Goal: Task Accomplishment & Management: Manage account settings

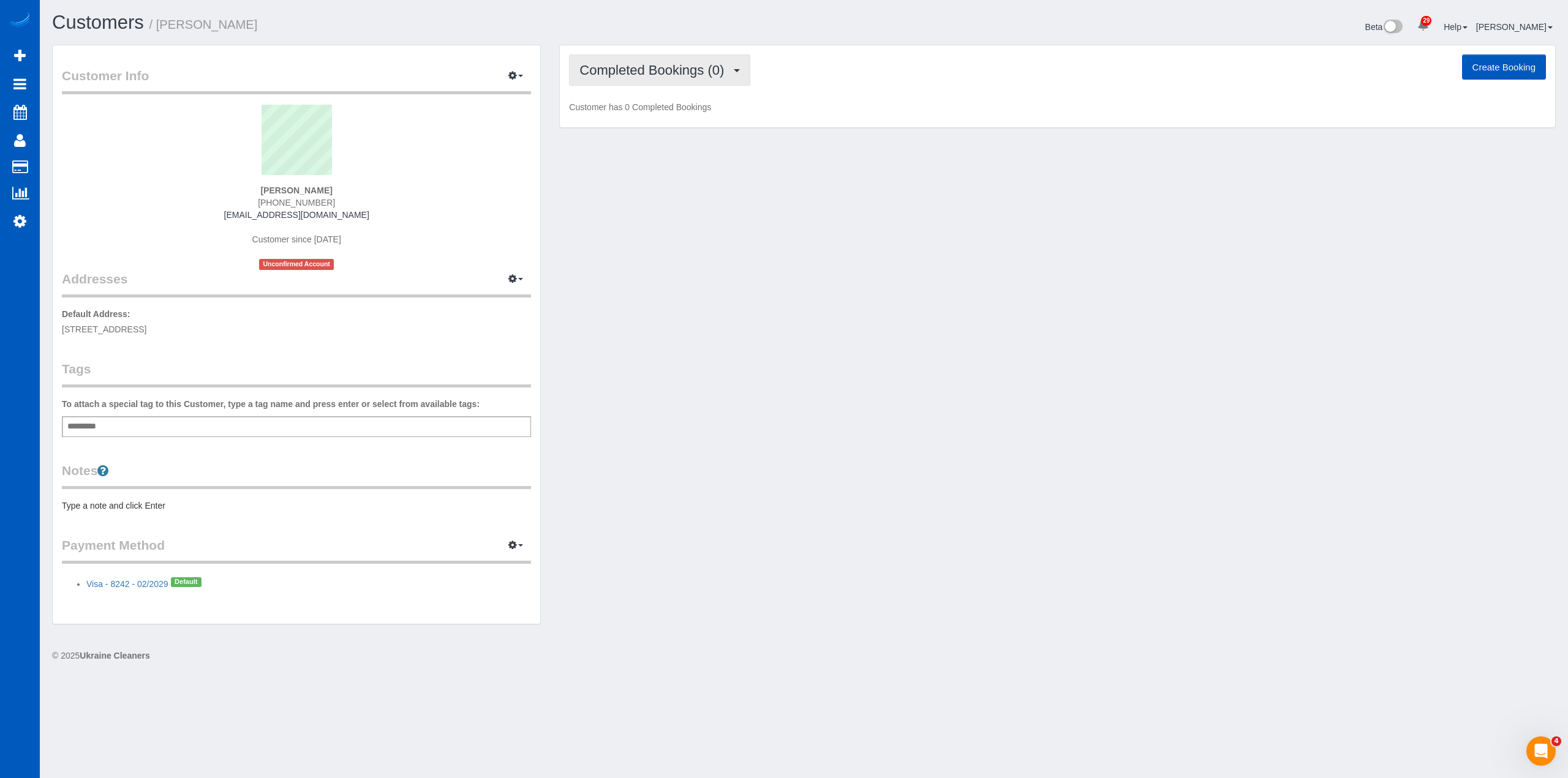
click at [693, 74] on span "Completed Bookings (0)" at bounding box center [655, 71] width 151 height 16
click at [689, 109] on link "Upcoming Bookings (1)" at bounding box center [633, 115] width 127 height 16
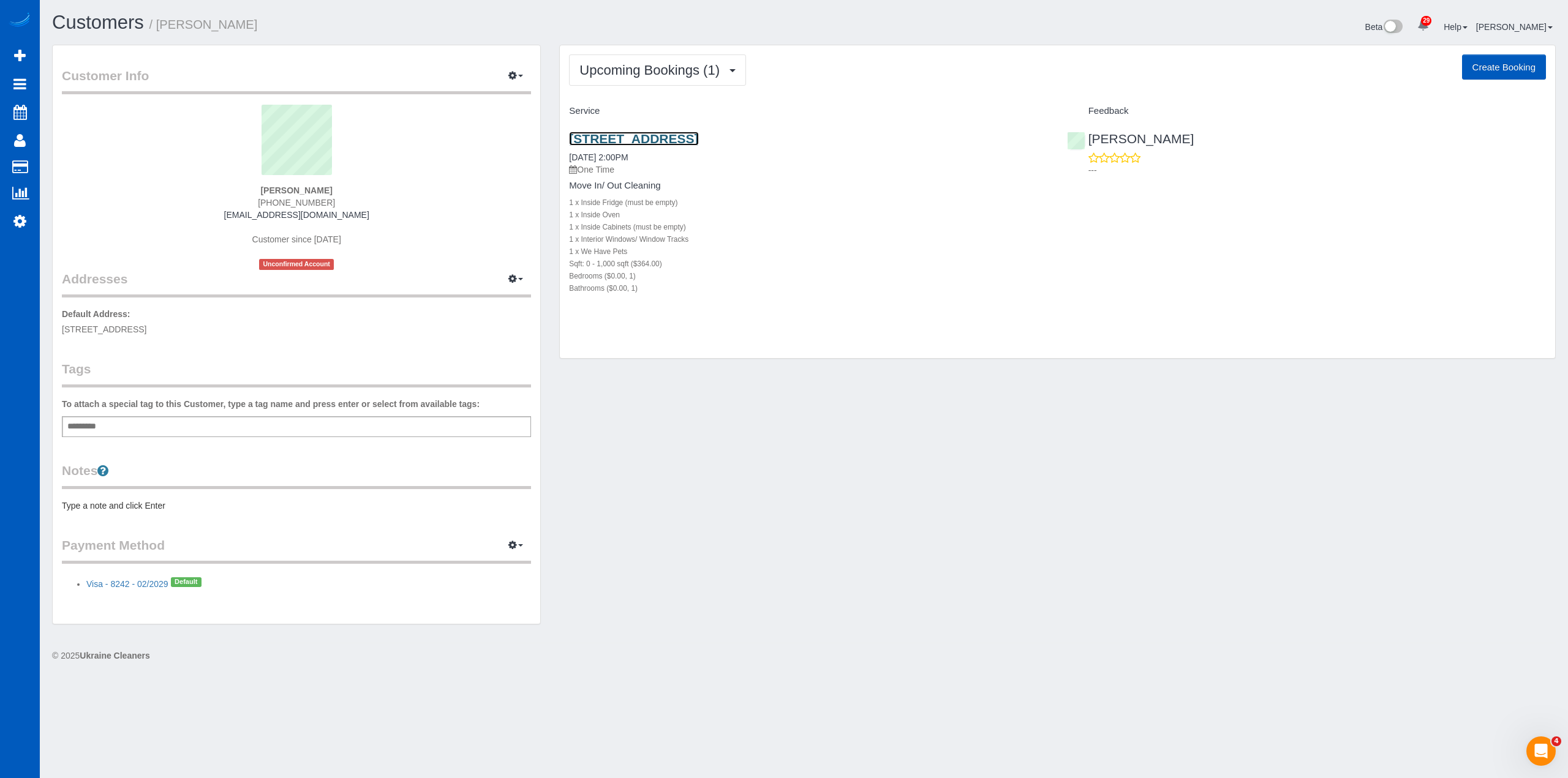
click at [695, 140] on link "[STREET_ADDRESS]" at bounding box center [633, 139] width 129 height 14
click at [1032, 289] on div "Bathrooms ($0.00, 1)" at bounding box center [808, 288] width 479 height 13
click at [25, 219] on icon at bounding box center [20, 220] width 13 height 15
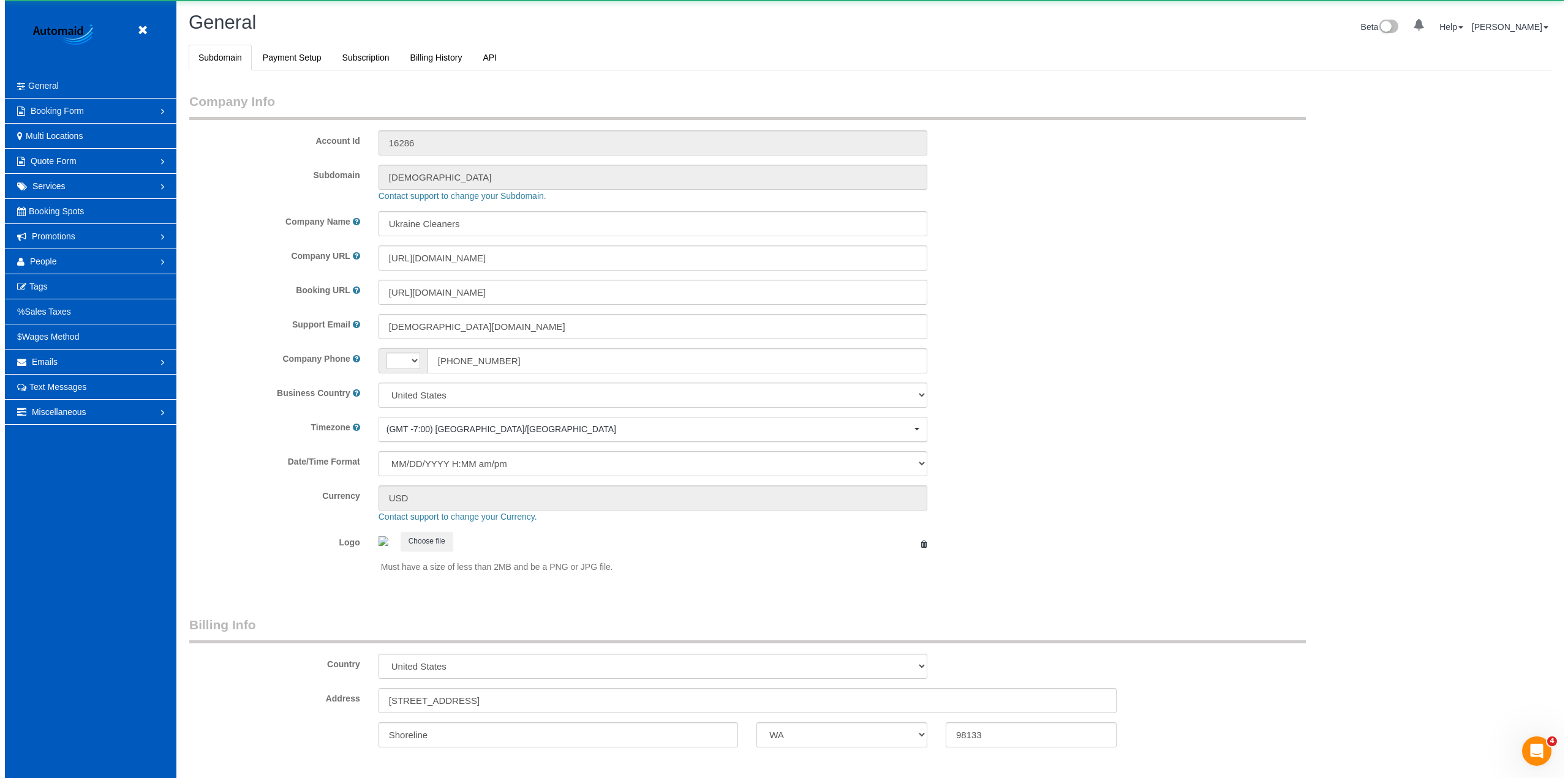
scroll to position [2681, 1559]
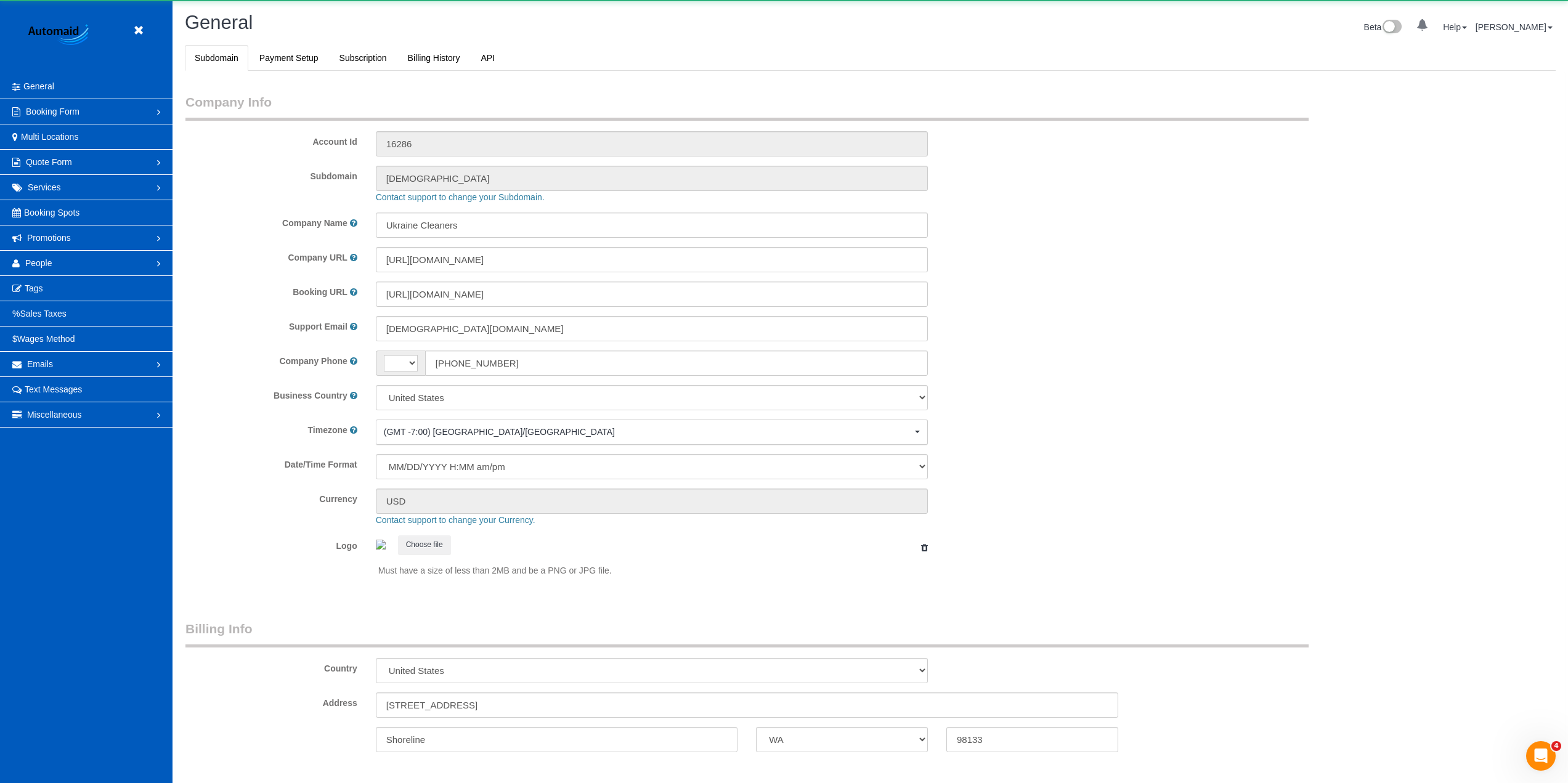
select select "string:[GEOGRAPHIC_DATA]"
select select "1"
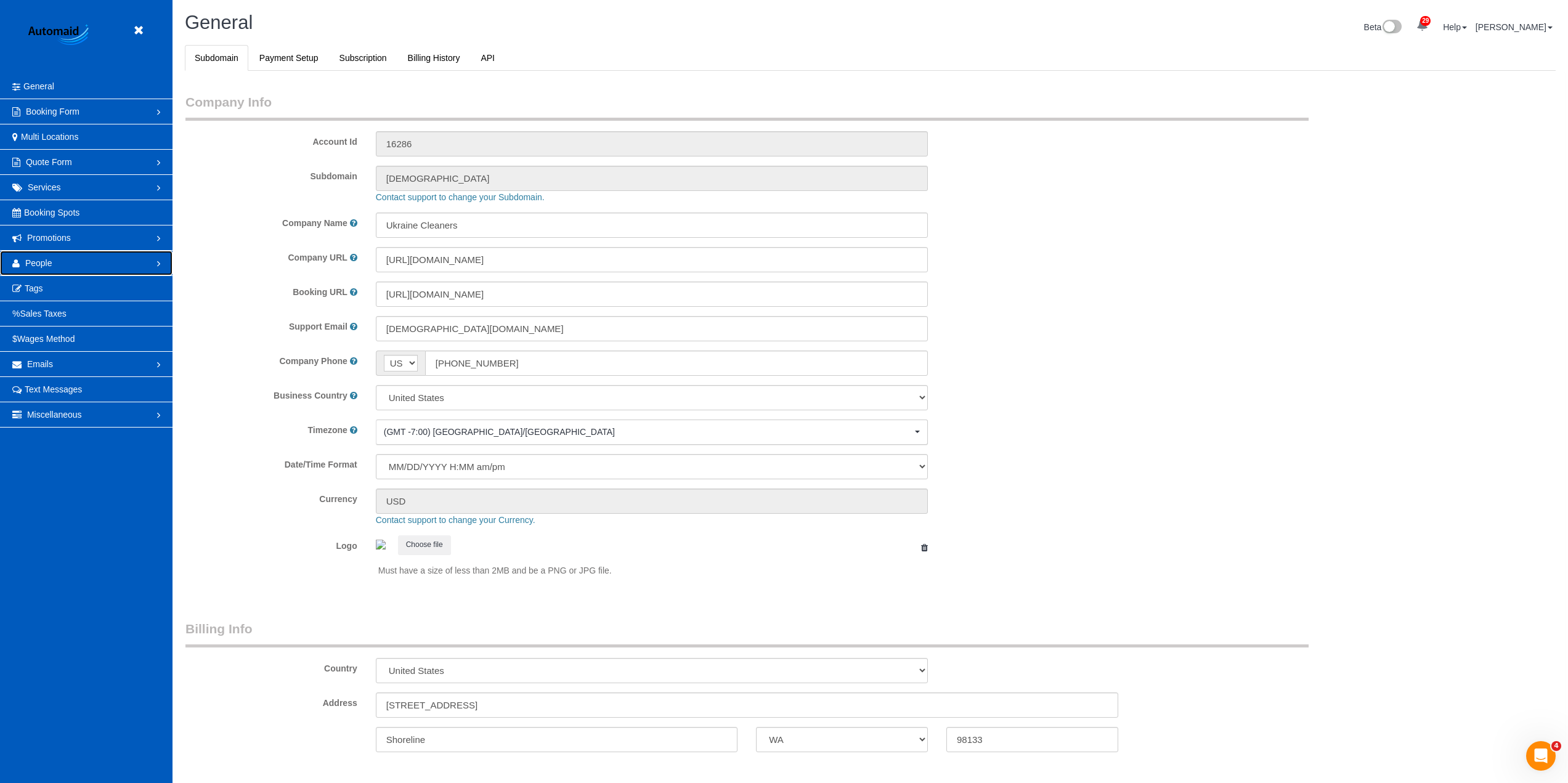
click at [68, 255] on link "People" at bounding box center [86, 263] width 173 height 24
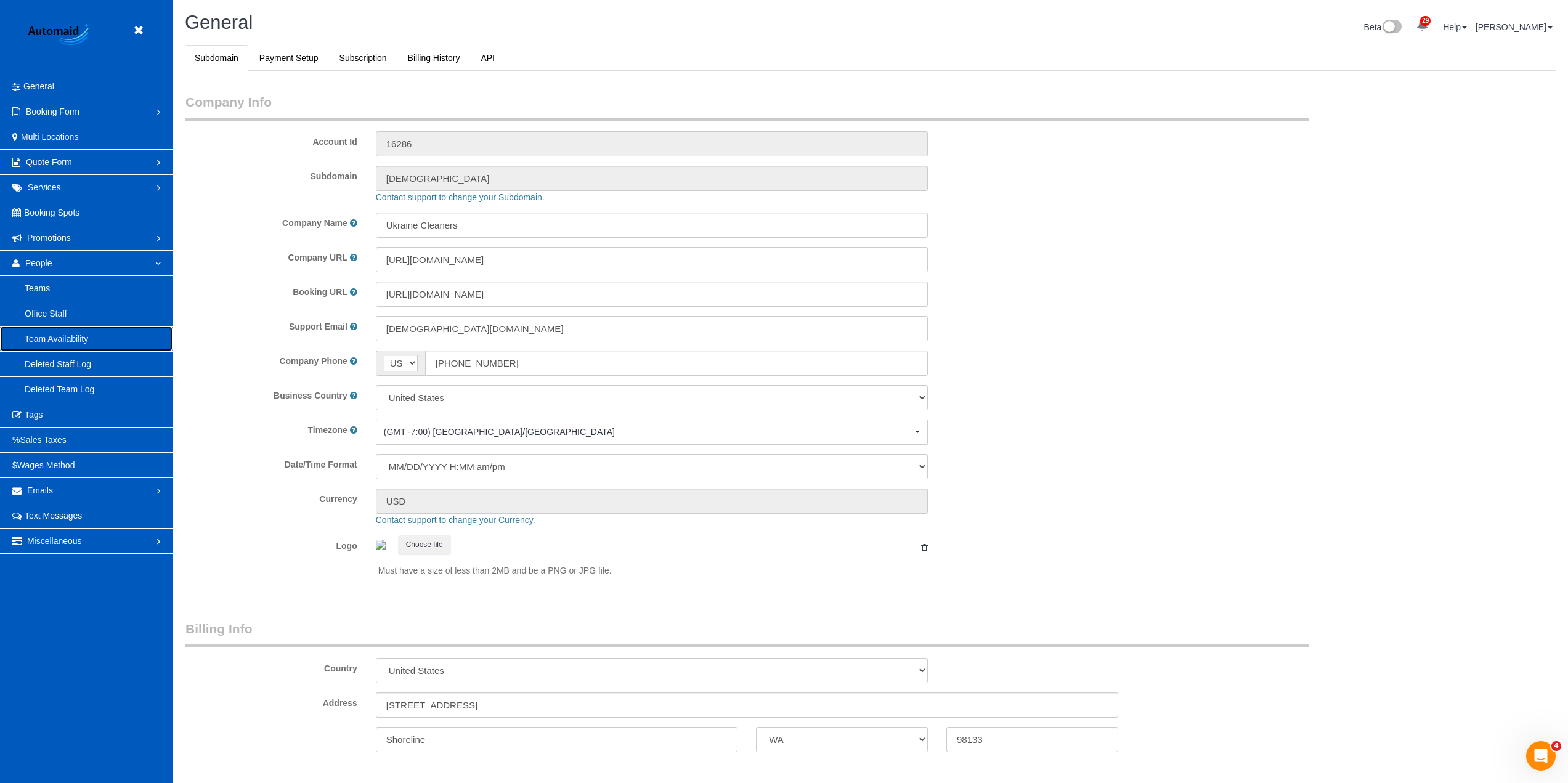
click at [90, 338] on link "Team Availability" at bounding box center [86, 339] width 173 height 24
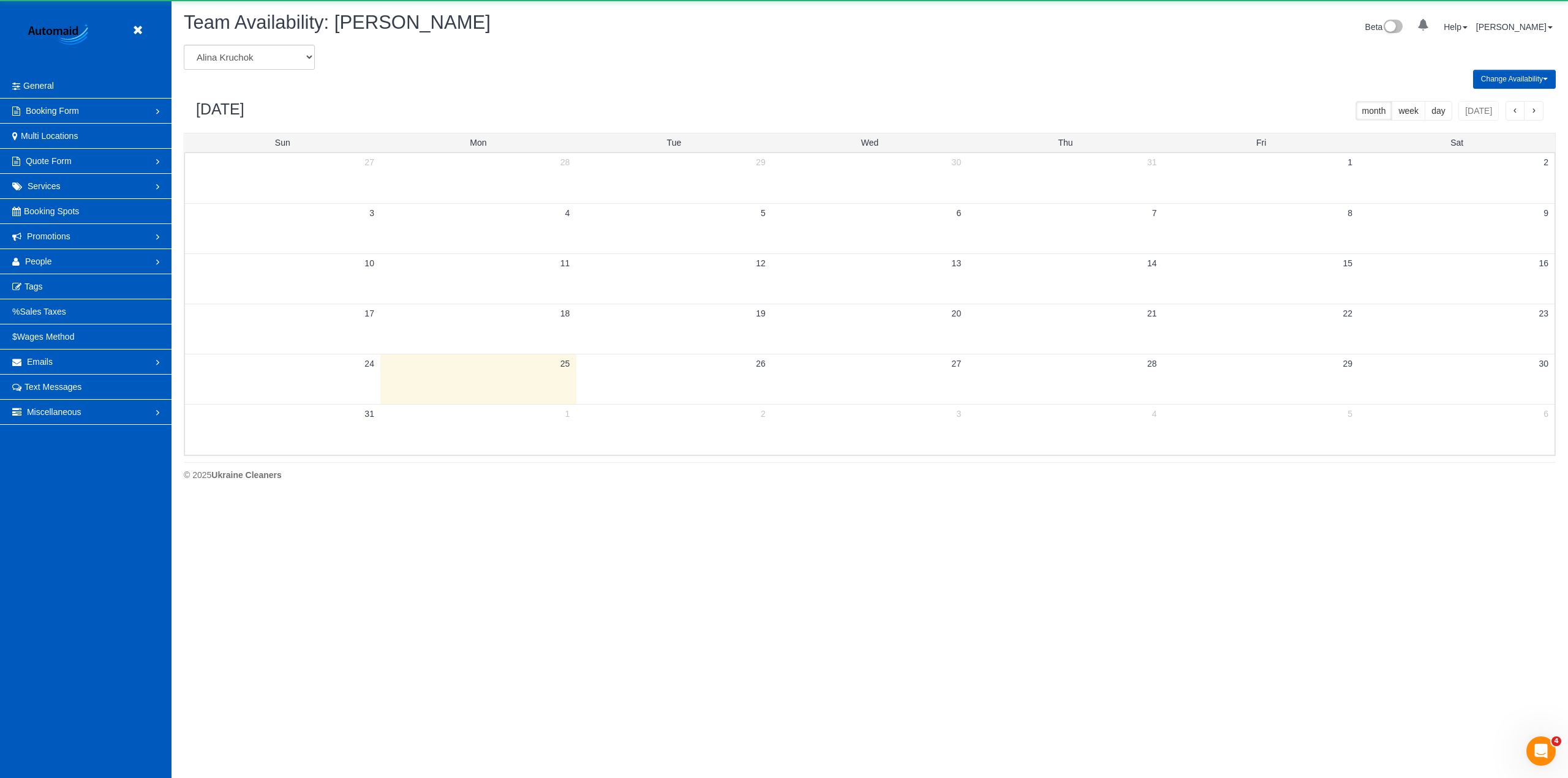
scroll to position [499, 1568]
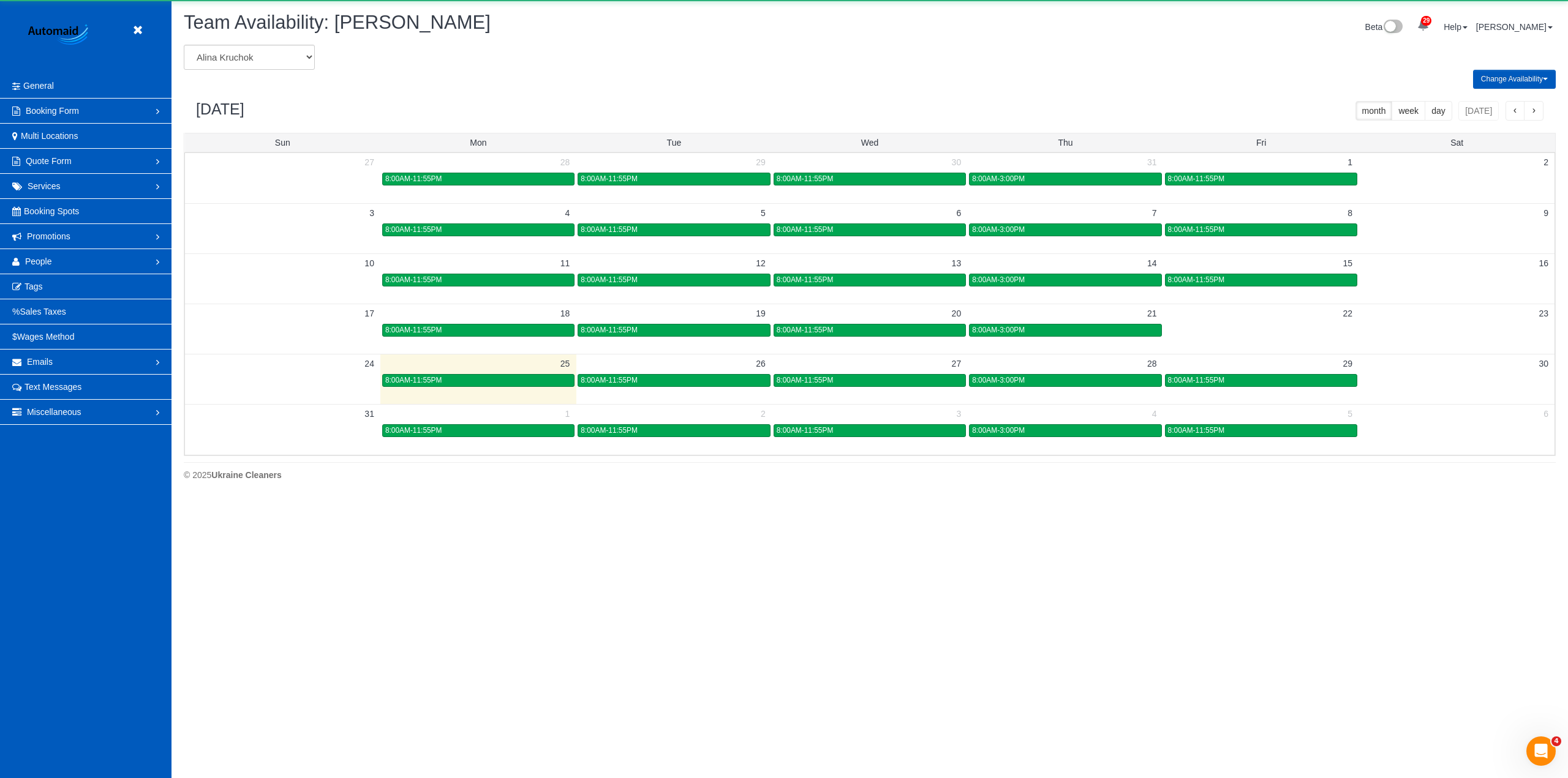
click at [715, 576] on body "Beta Close Settings General Booking Form Install Form Customize Form Fields Def…" at bounding box center [784, 389] width 1568 height 778
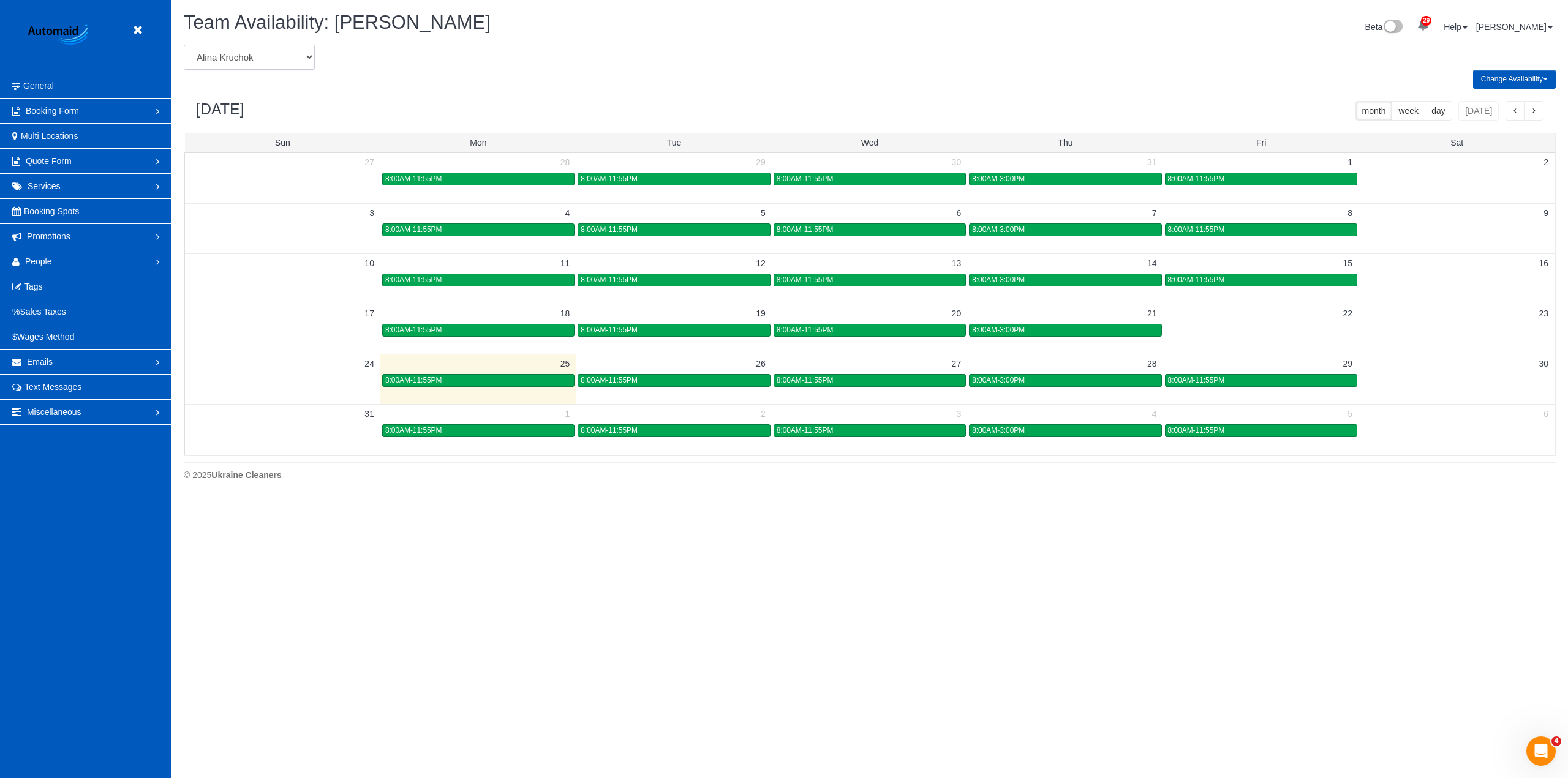
click at [269, 65] on select "[PERSON_NAME] [PERSON_NAME] [PERSON_NAME] [PERSON_NAME] [PERSON_NAME] [PERSON_N…" at bounding box center [249, 57] width 131 height 25
select select "number:34357"
click at [184, 45] on select "[PERSON_NAME] [PERSON_NAME] [PERSON_NAME] [PERSON_NAME] [PERSON_NAME] [PERSON_N…" at bounding box center [249, 57] width 131 height 25
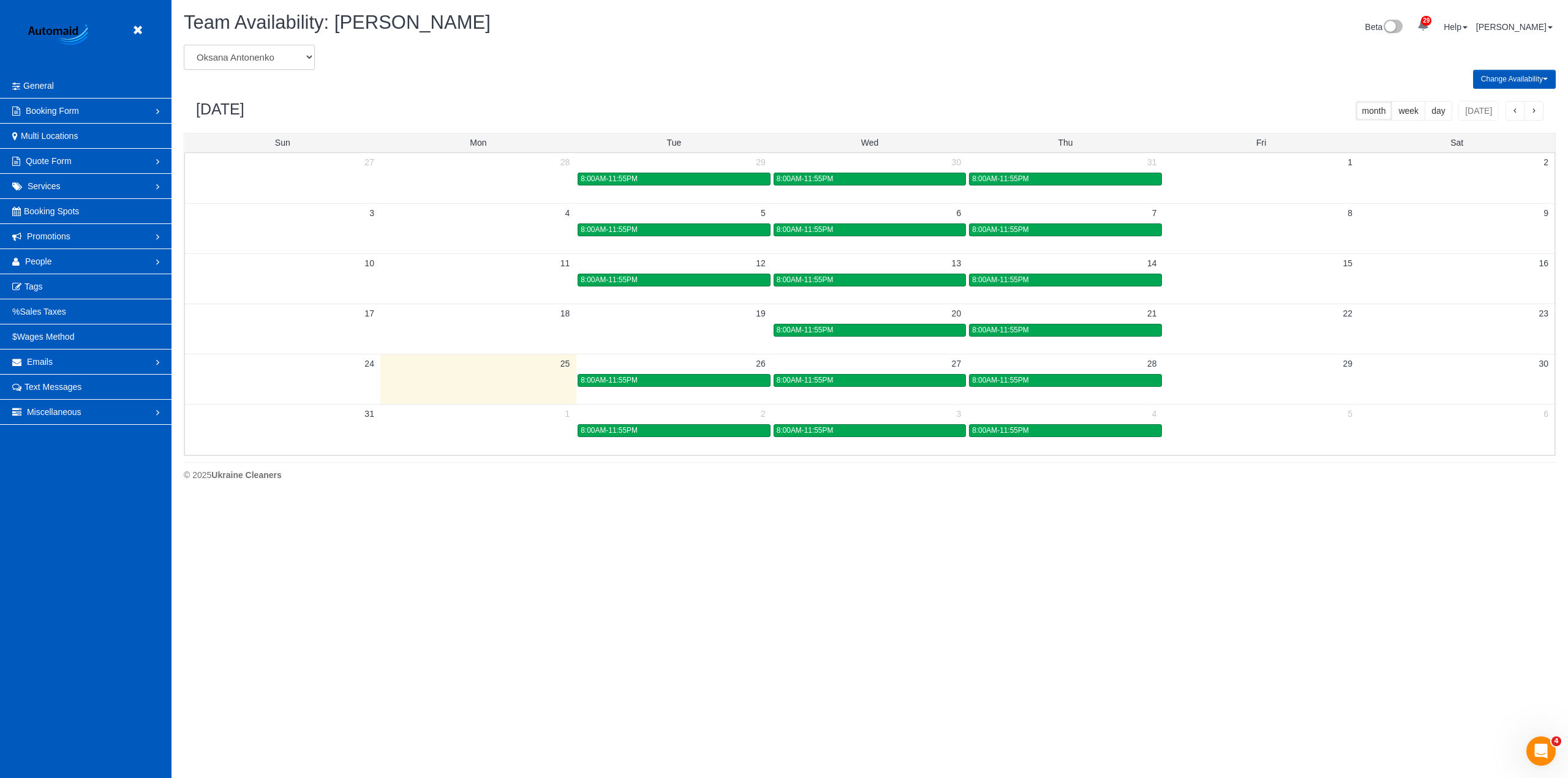
click at [275, 50] on select "[PERSON_NAME] [PERSON_NAME] [PERSON_NAME] [PERSON_NAME] [PERSON_NAME] [PERSON_N…" at bounding box center [249, 57] width 131 height 25
select select "number:31615"
click at [184, 45] on select "[PERSON_NAME] [PERSON_NAME] [PERSON_NAME] [PERSON_NAME] [PERSON_NAME] [PERSON_N…" at bounding box center [249, 57] width 131 height 25
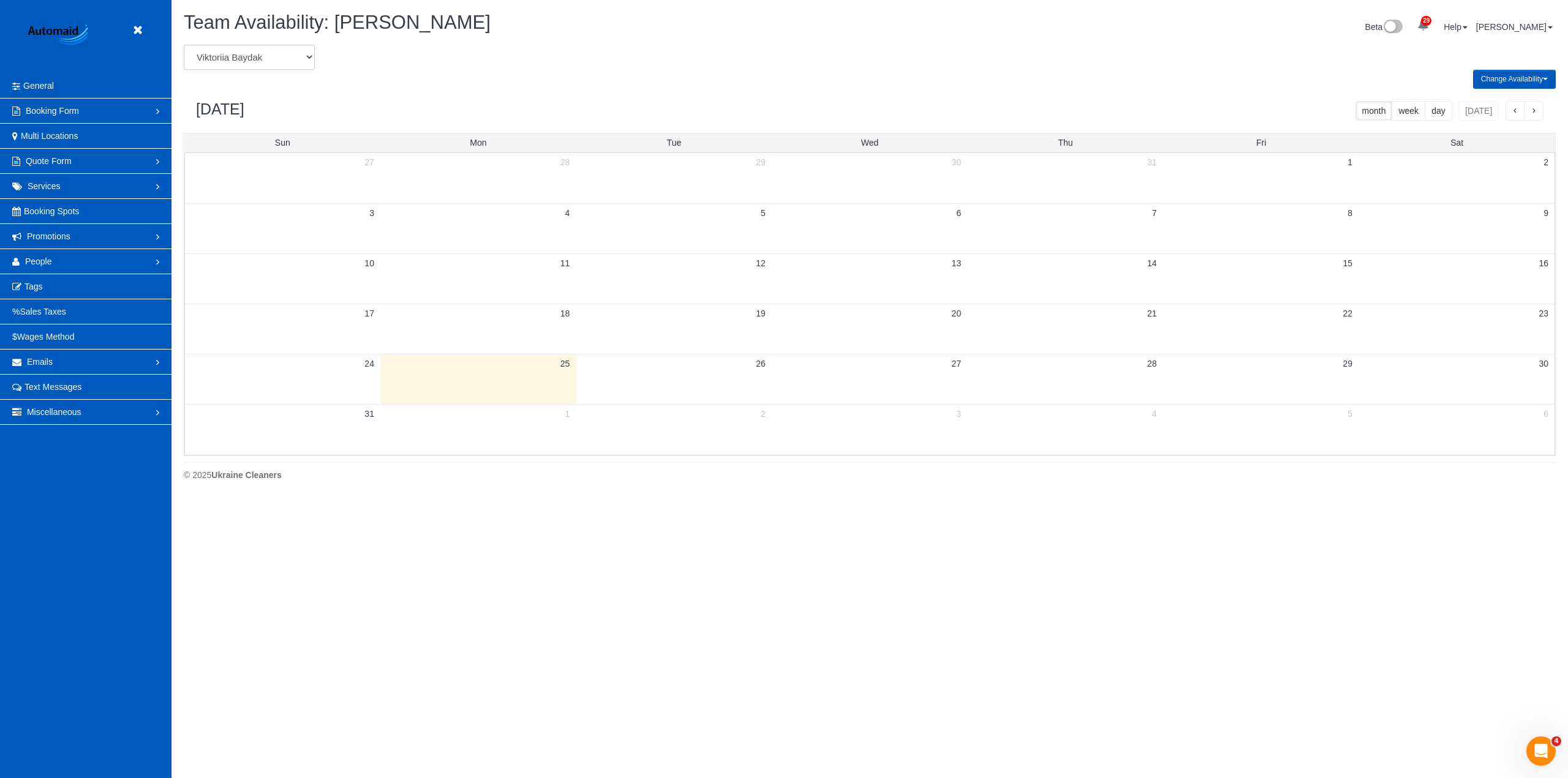
click at [794, 83] on div "Change Availability Default Availability Specific Date Request Time Off Exclude…" at bounding box center [870, 79] width 1390 height 19
click at [661, 48] on form "[PERSON_NAME] [PERSON_NAME] [PERSON_NAME] [PERSON_NAME] [PERSON_NAME] [PERSON_N…" at bounding box center [522, 57] width 677 height 25
drag, startPoint x: 490, startPoint y: 20, endPoint x: 337, endPoint y: 24, distance: 153.1
click at [337, 24] on h1 "Team Availability: [PERSON_NAME]" at bounding box center [522, 23] width 677 height 21
click at [430, 48] on form "[PERSON_NAME] [PERSON_NAME] [PERSON_NAME] [PERSON_NAME] [PERSON_NAME] [PERSON_N…" at bounding box center [522, 57] width 677 height 25
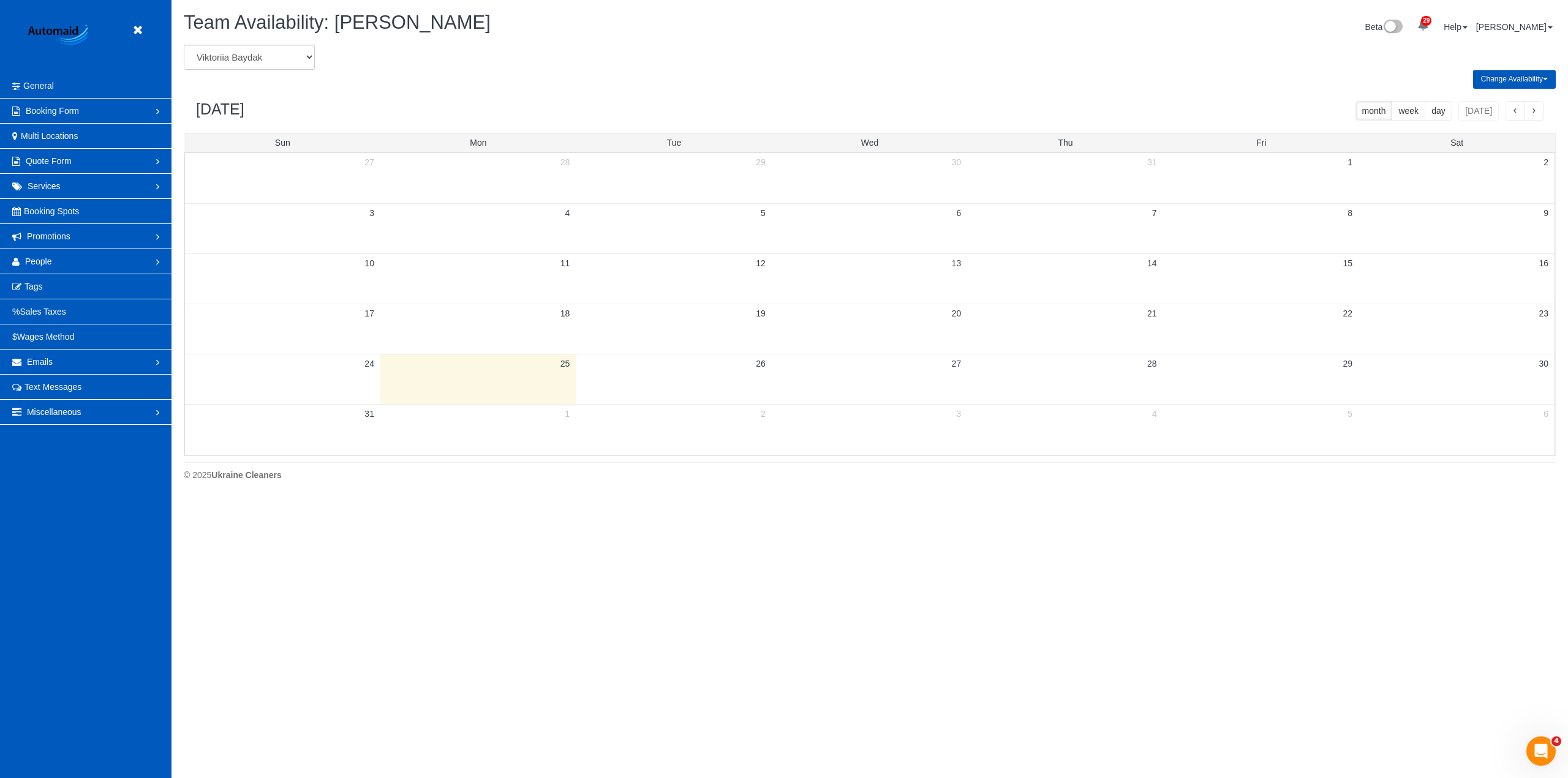
click at [420, 26] on span "Team Availability: [PERSON_NAME]" at bounding box center [337, 22] width 307 height 21
drag, startPoint x: 340, startPoint y: 21, endPoint x: 471, endPoint y: 22, distance: 131.0
click at [471, 22] on h1 "Team Availability: [PERSON_NAME]" at bounding box center [522, 23] width 677 height 21
copy span "[PERSON_NAME]"
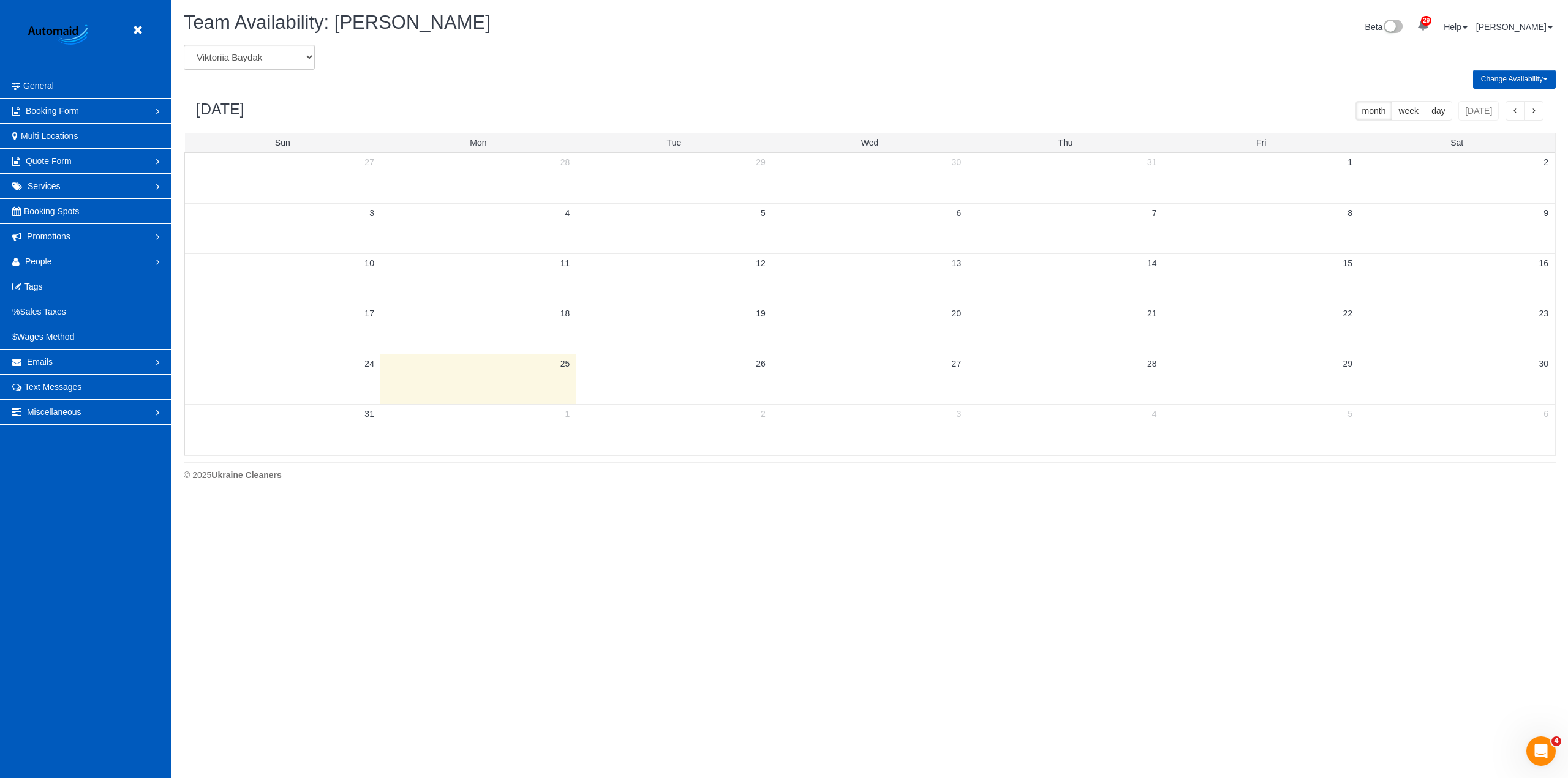
copy span "[PERSON_NAME]"
click at [137, 34] on icon at bounding box center [138, 31] width 16 height 16
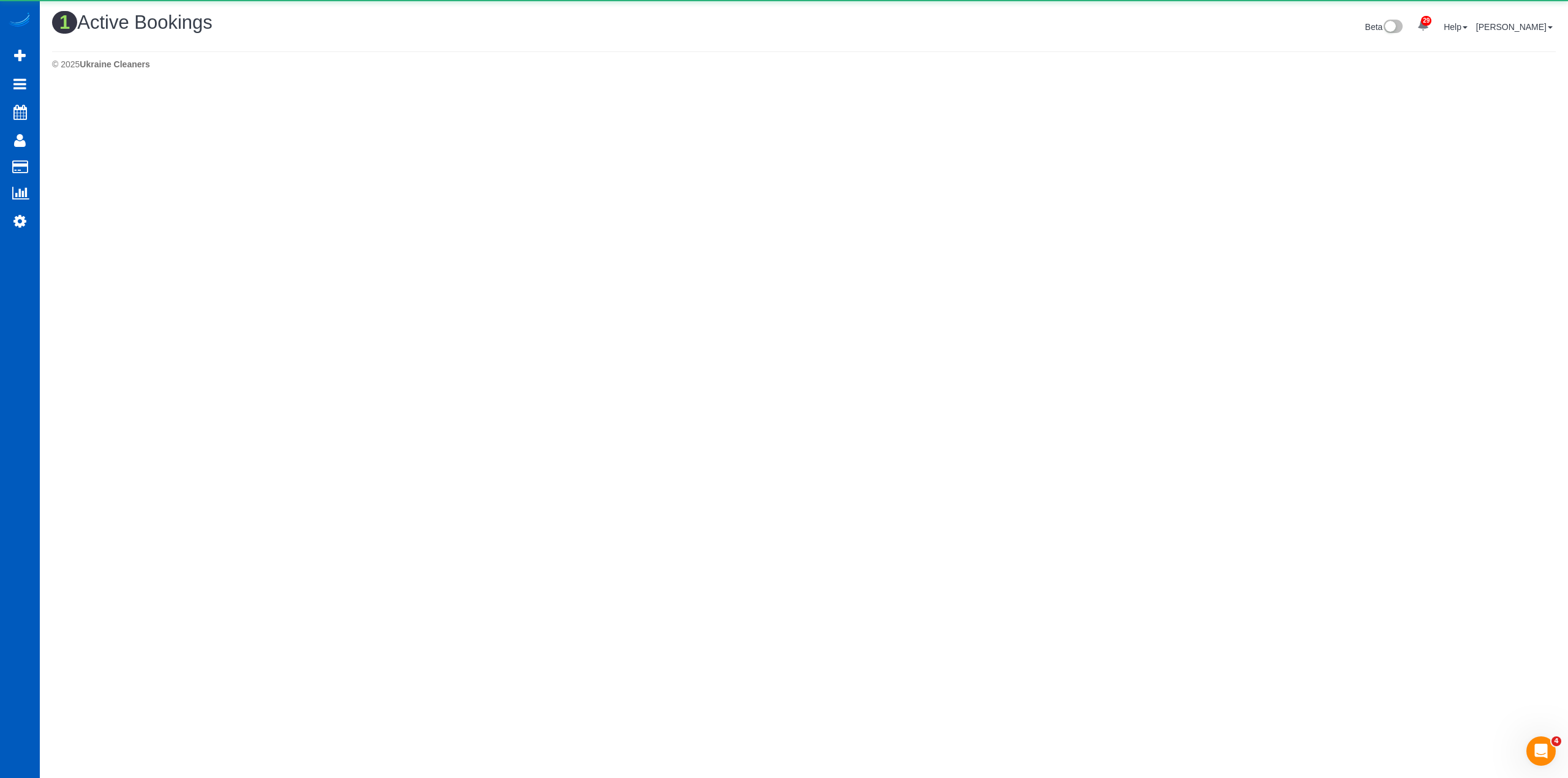
scroll to position [327, 1568]
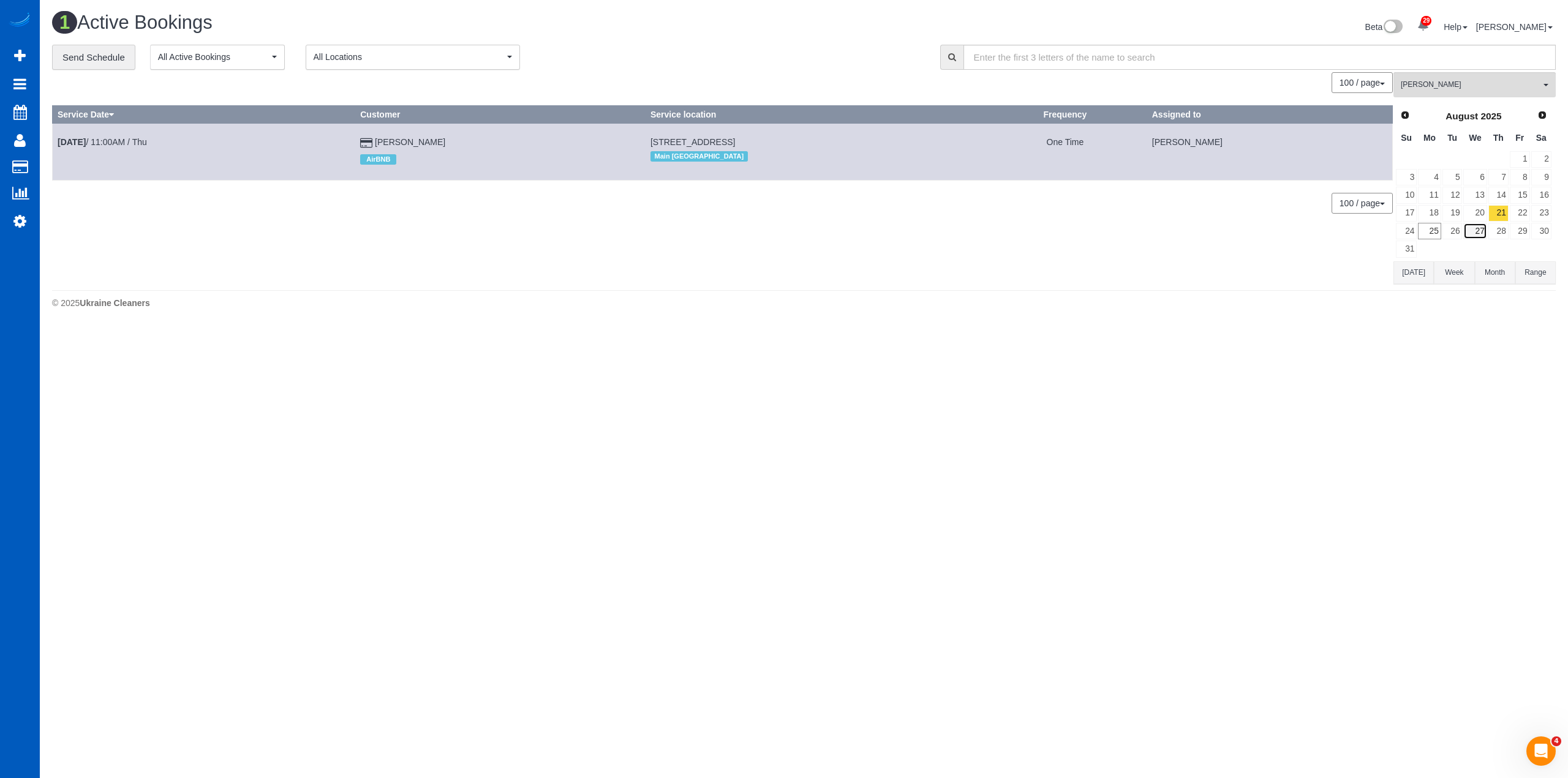
click at [1471, 231] on link "27" at bounding box center [1475, 231] width 24 height 16
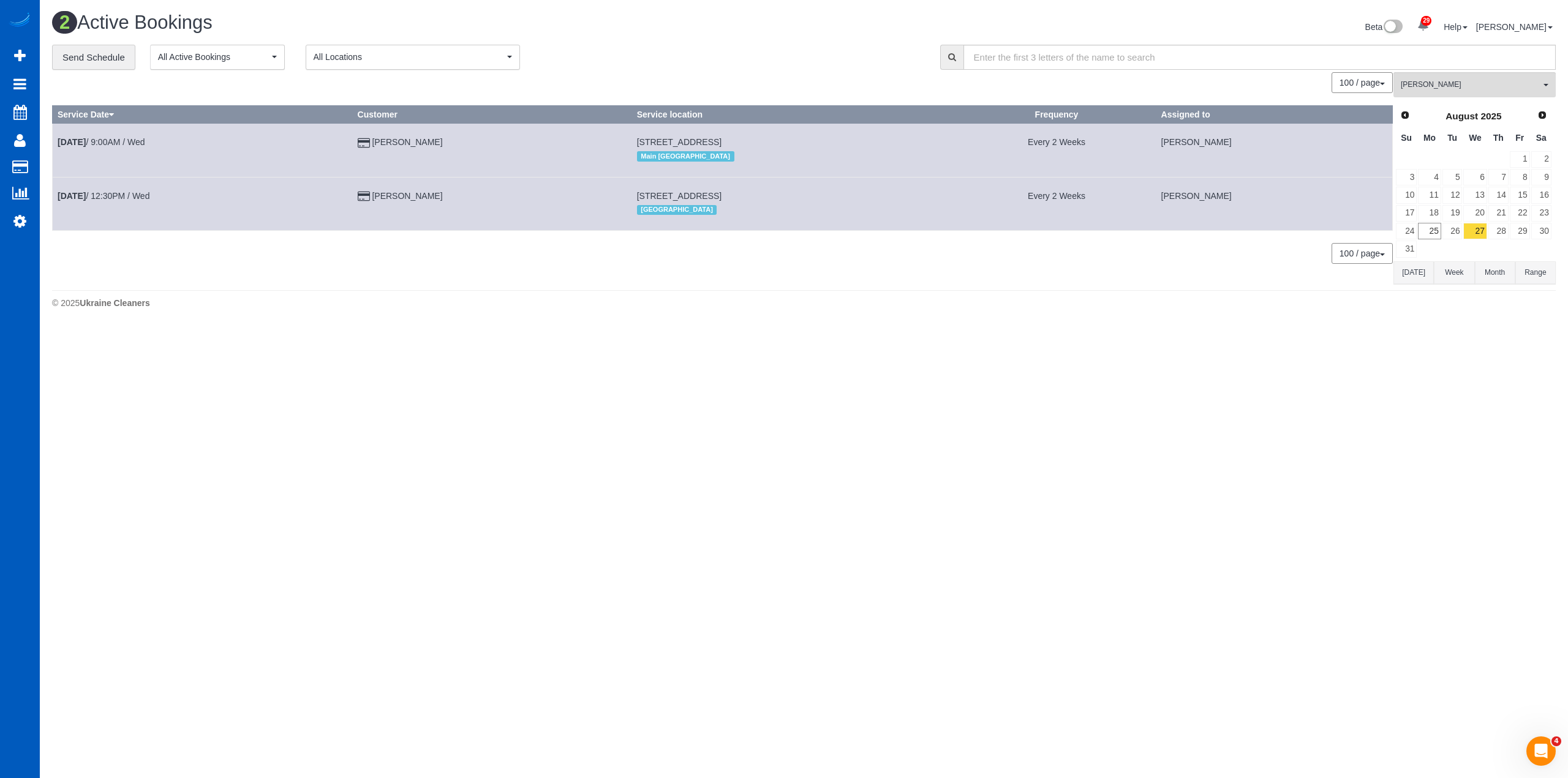
click at [423, 56] on span "All Locations" at bounding box center [409, 57] width 191 height 13
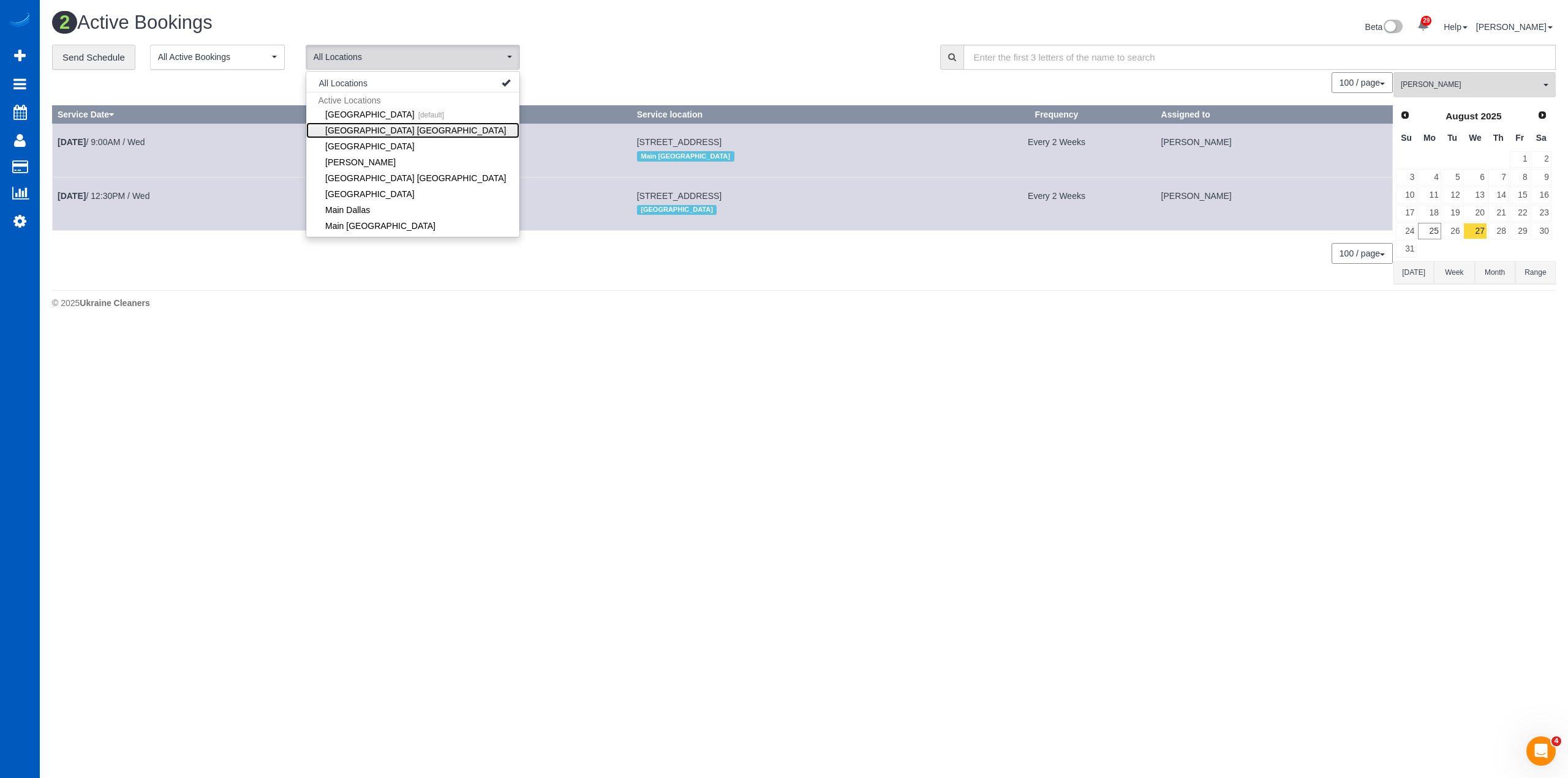
click at [399, 133] on link "[GEOGRAPHIC_DATA] [GEOGRAPHIC_DATA]" at bounding box center [413, 130] width 213 height 16
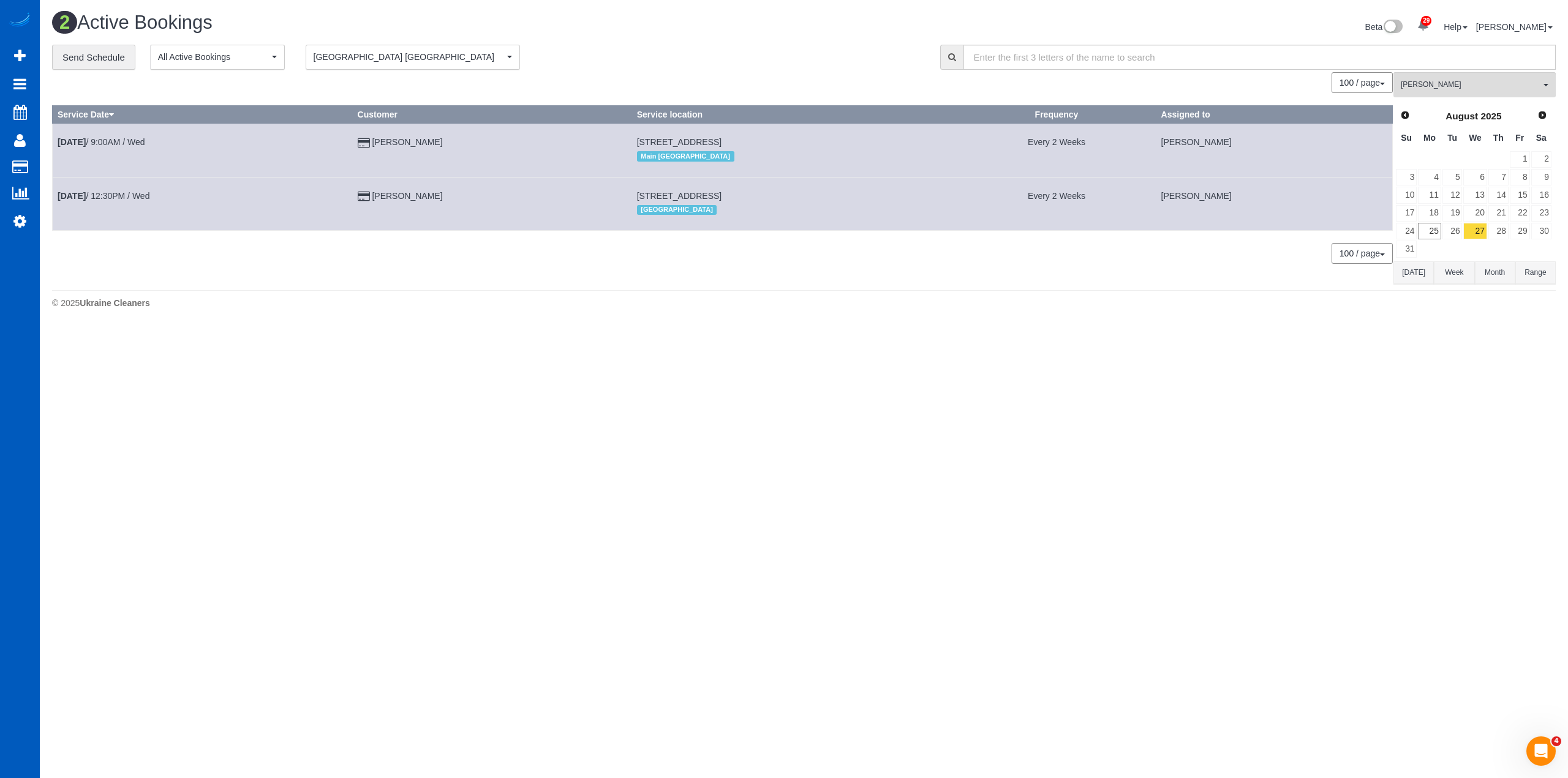
scroll to position [336, 1568]
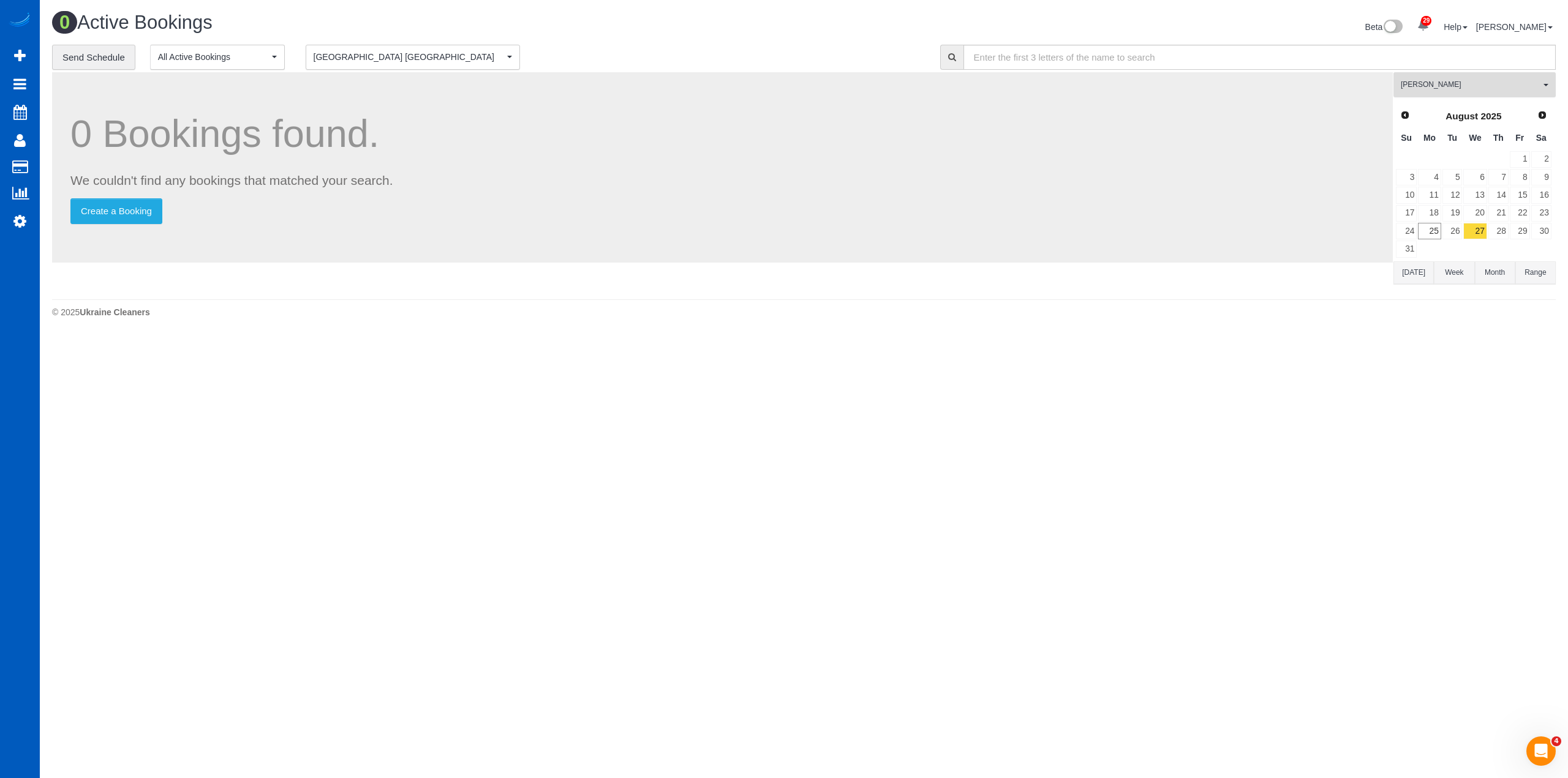
click at [1457, 88] on span "[PERSON_NAME]" at bounding box center [1471, 84] width 140 height 10
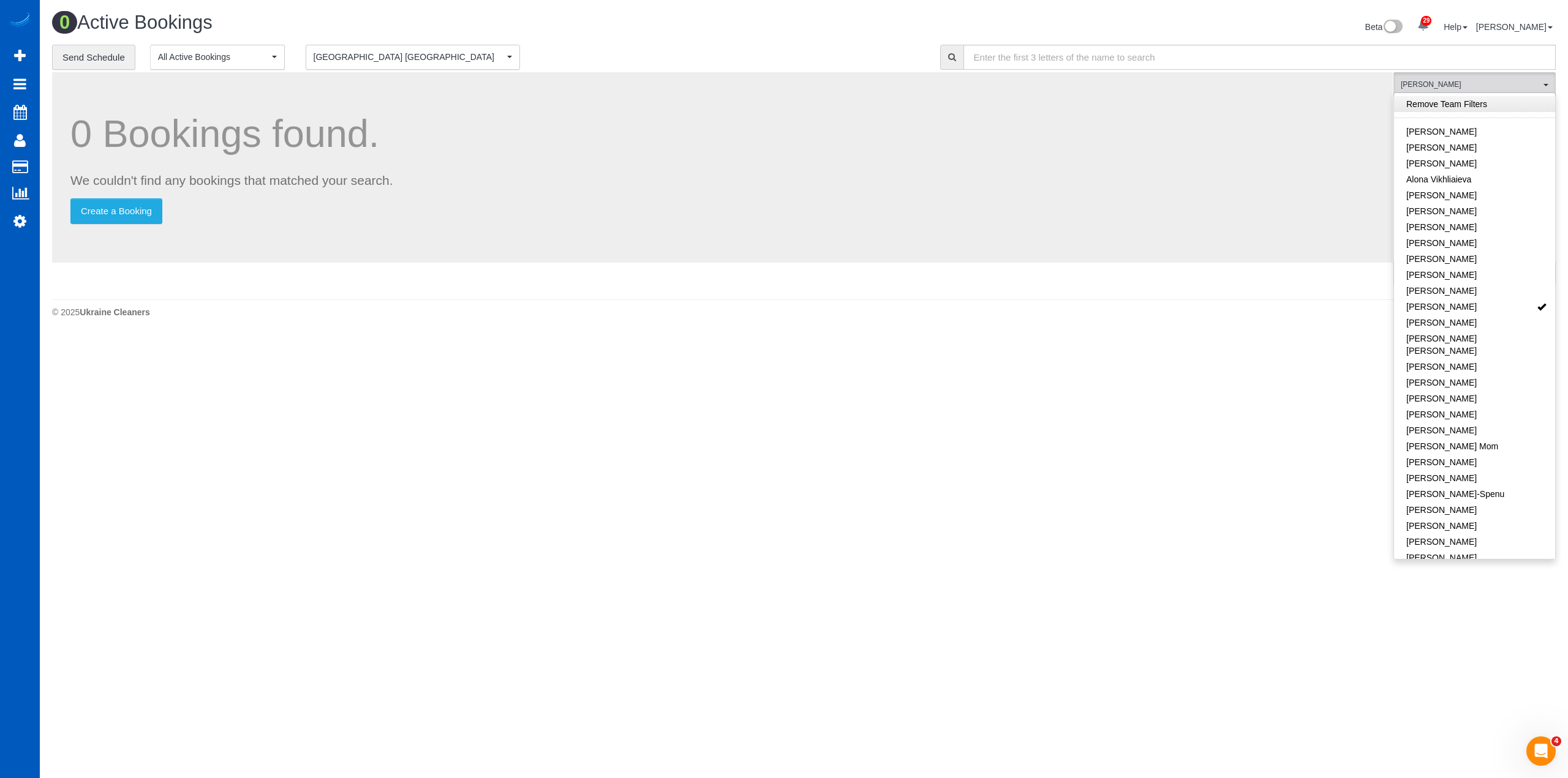
click at [1448, 105] on link "Remove Team Filters" at bounding box center [1474, 104] width 161 height 16
click at [1144, 434] on body "29 Beta Your Notifications You have 0 alerts × You have 3 to charge for [DATE] …" at bounding box center [784, 389] width 1568 height 778
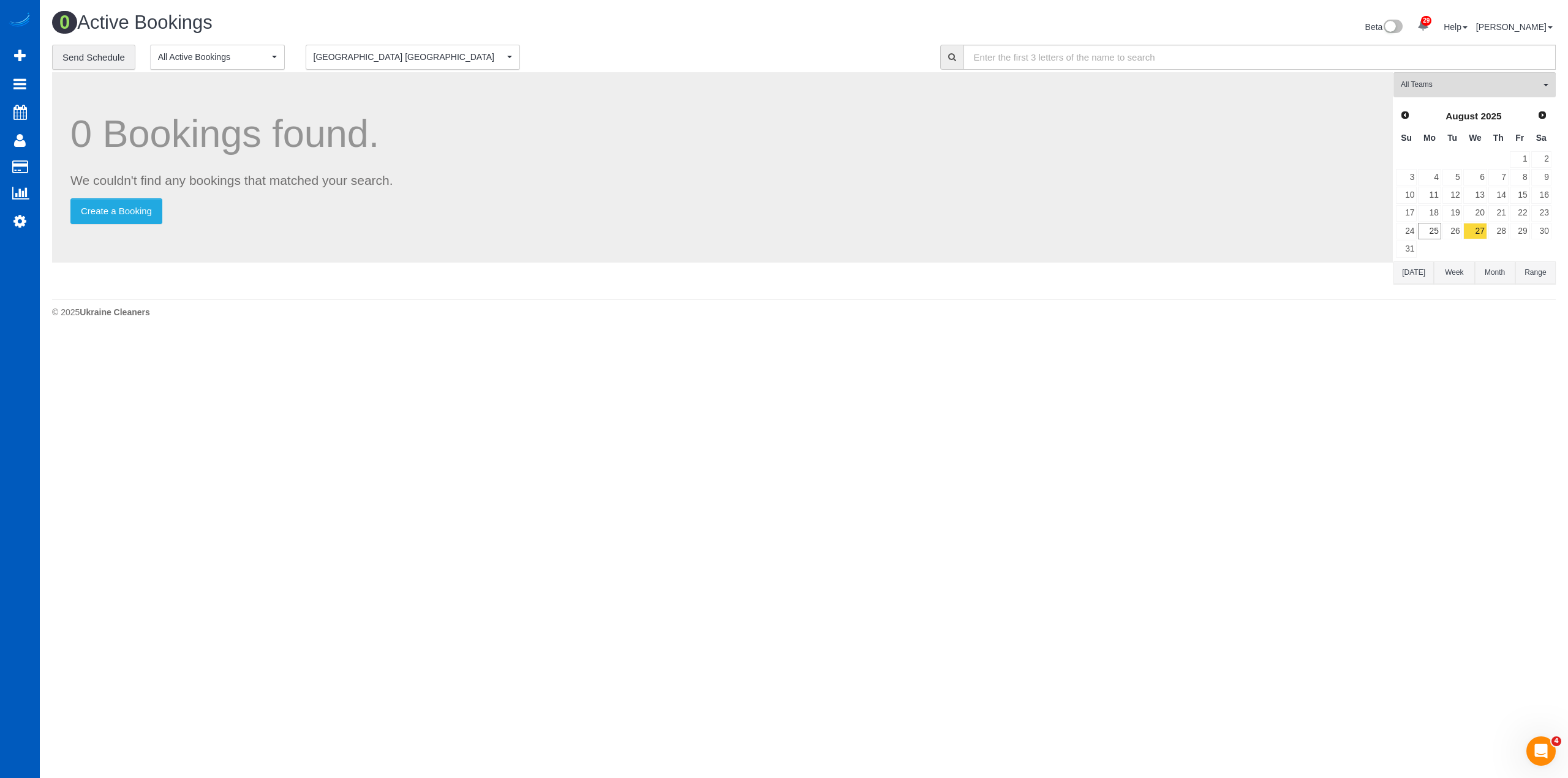
drag, startPoint x: 824, startPoint y: 65, endPoint x: 851, endPoint y: 76, distance: 29.2
click at [840, 71] on div "**********" at bounding box center [803, 169] width 1504 height 249
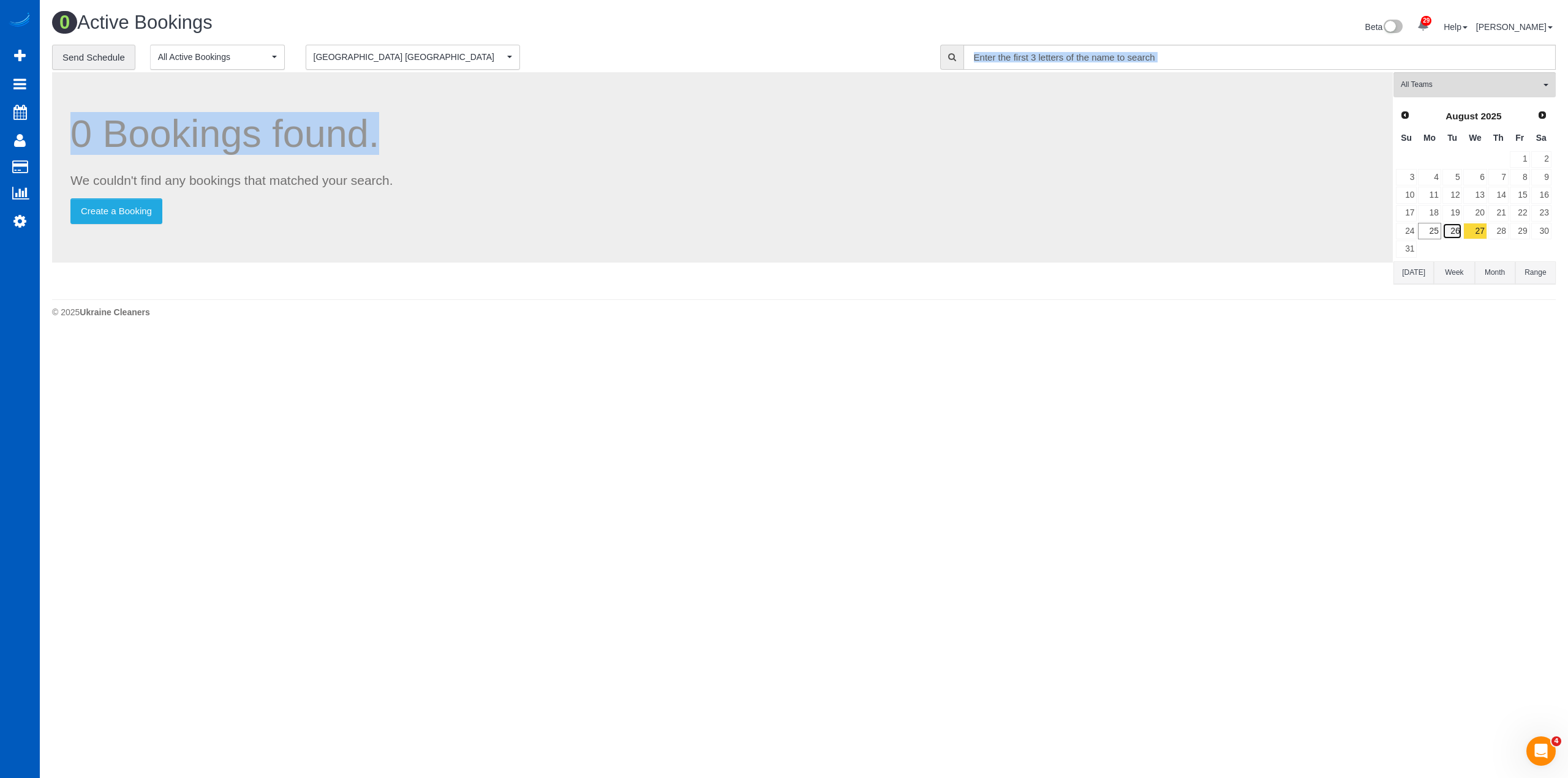
click at [1453, 235] on link "26" at bounding box center [1453, 231] width 20 height 16
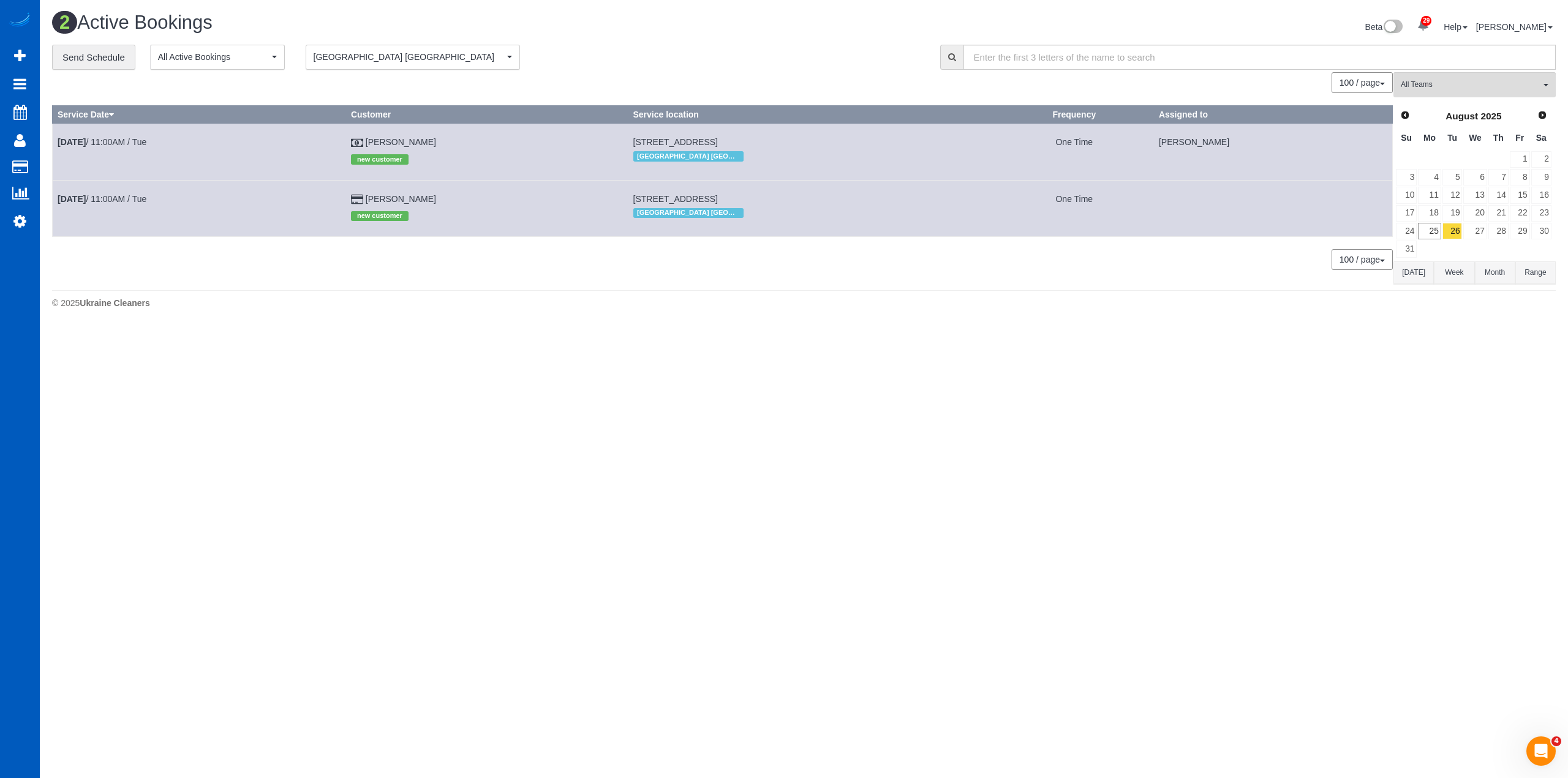
click at [754, 58] on div "**********" at bounding box center [486, 57] width 870 height 26
click at [138, 196] on link "[DATE] 11:00AM / Tue" at bounding box center [101, 198] width 89 height 9
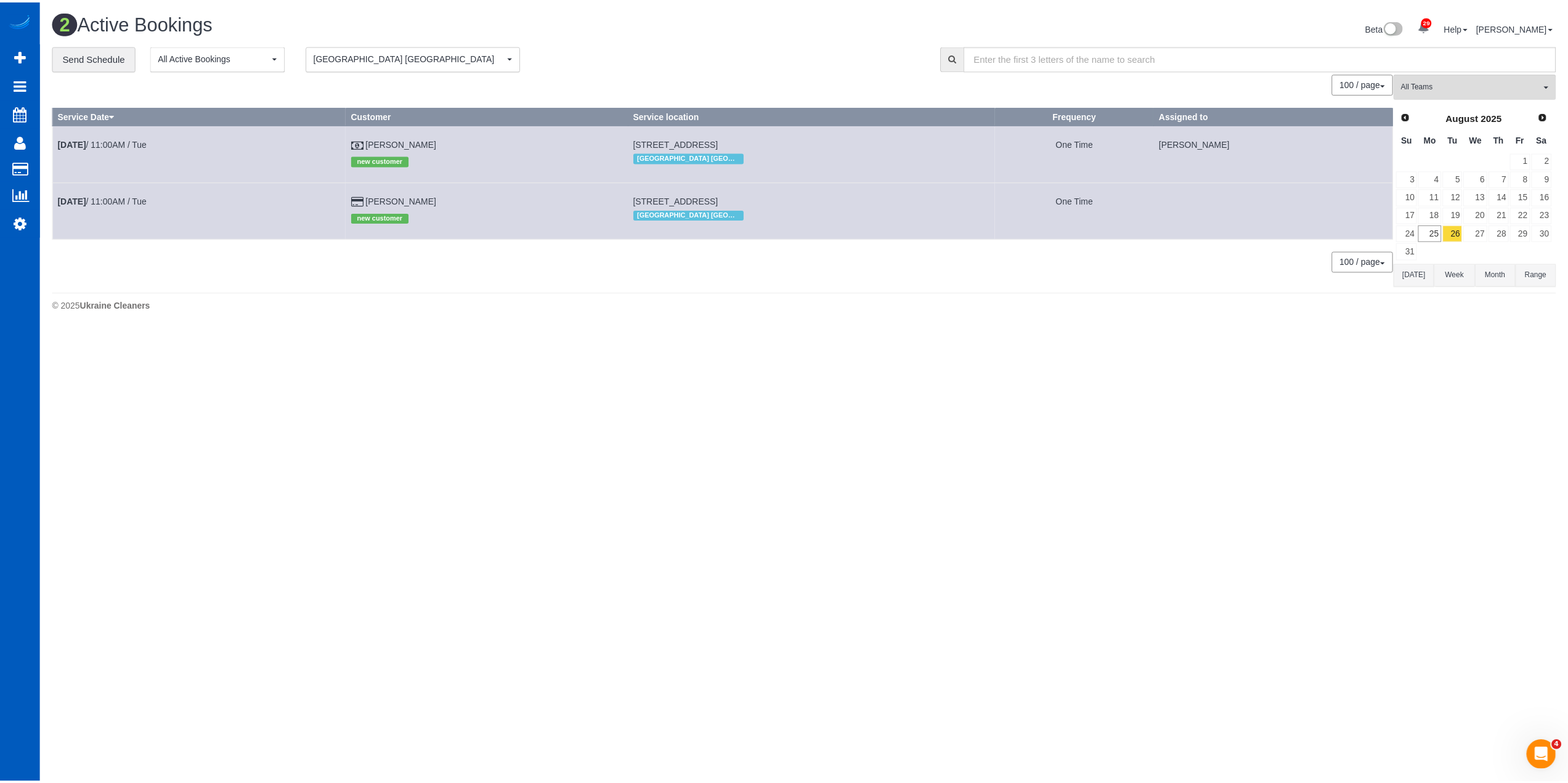
scroll to position [88, 1577]
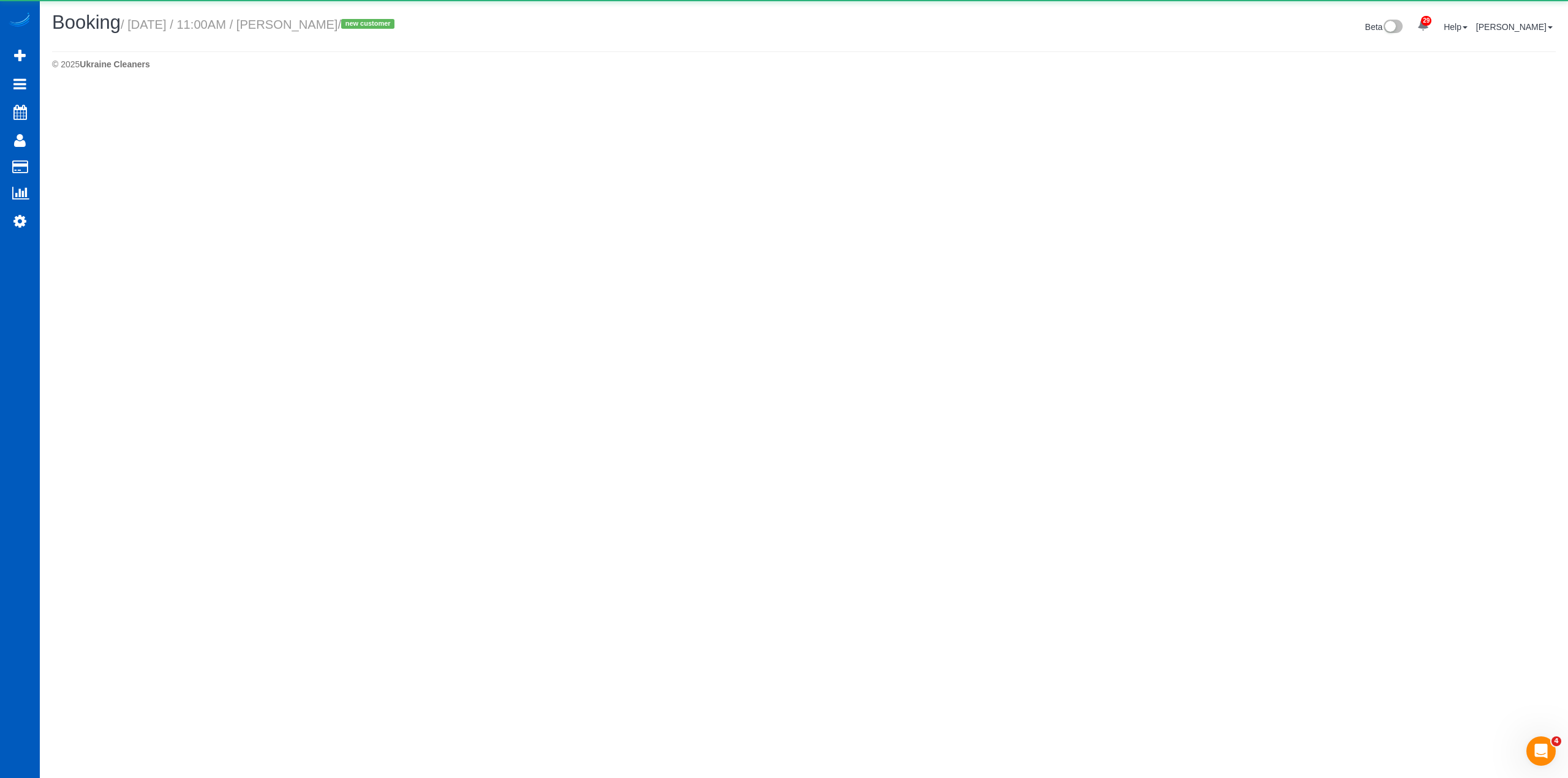
select select "GA"
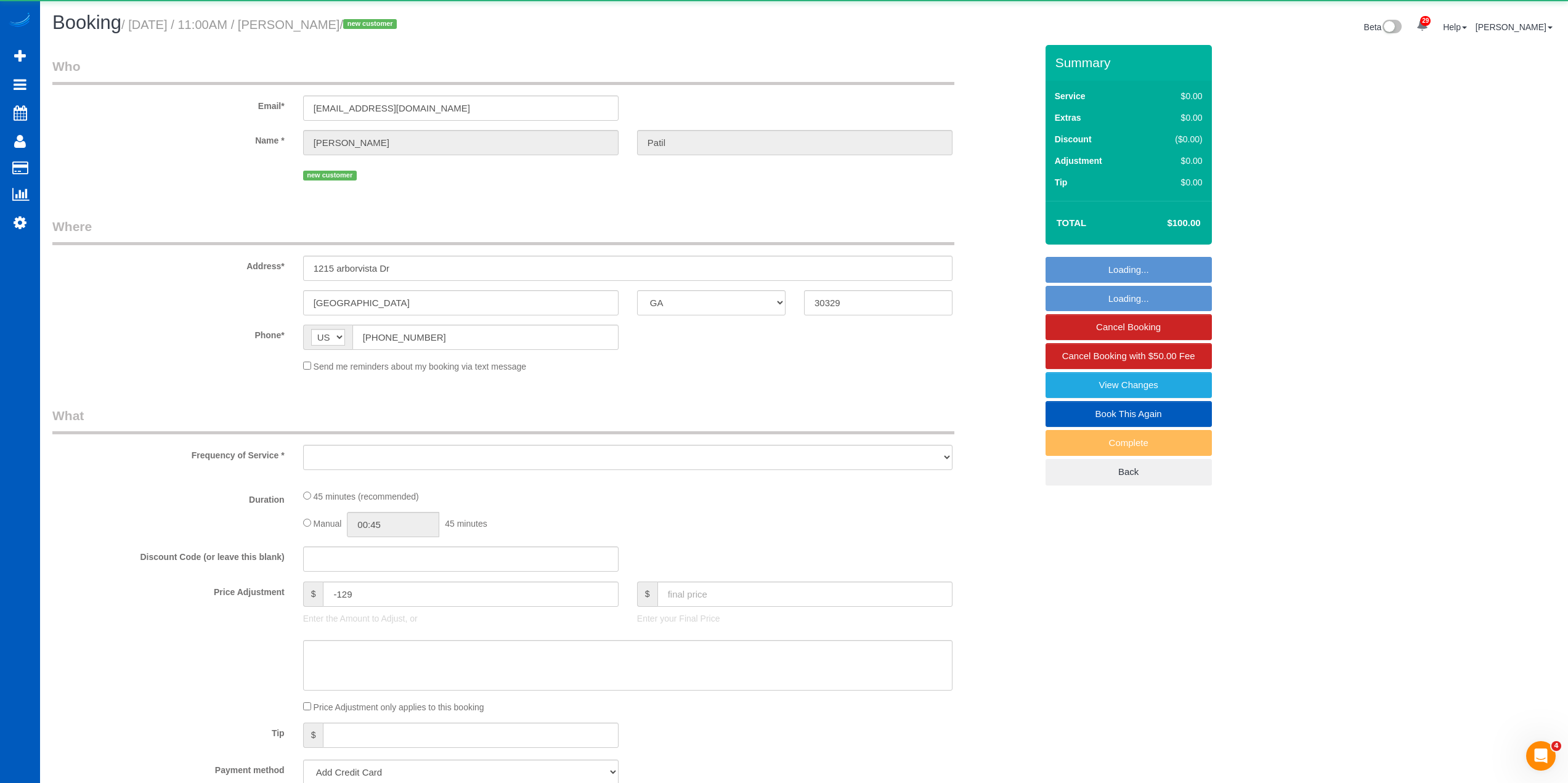
scroll to position [1602, 1568]
select select "string:fspay-e25b1eca-ad7a-4a61-ab60-1e9ab2d41fce"
select select "199"
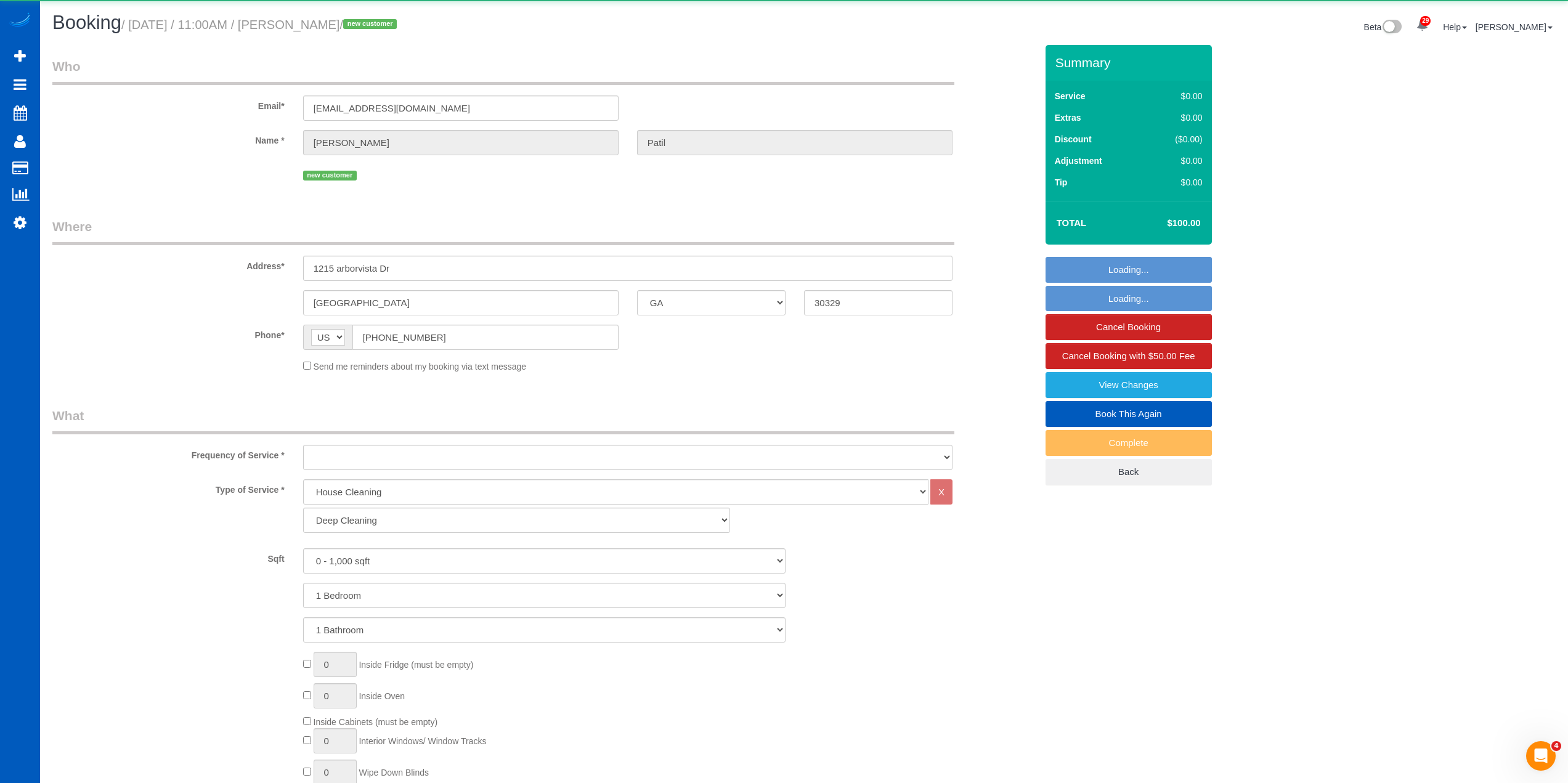
scroll to position [2136, 1568]
select select "object:3251"
select select "spot1"
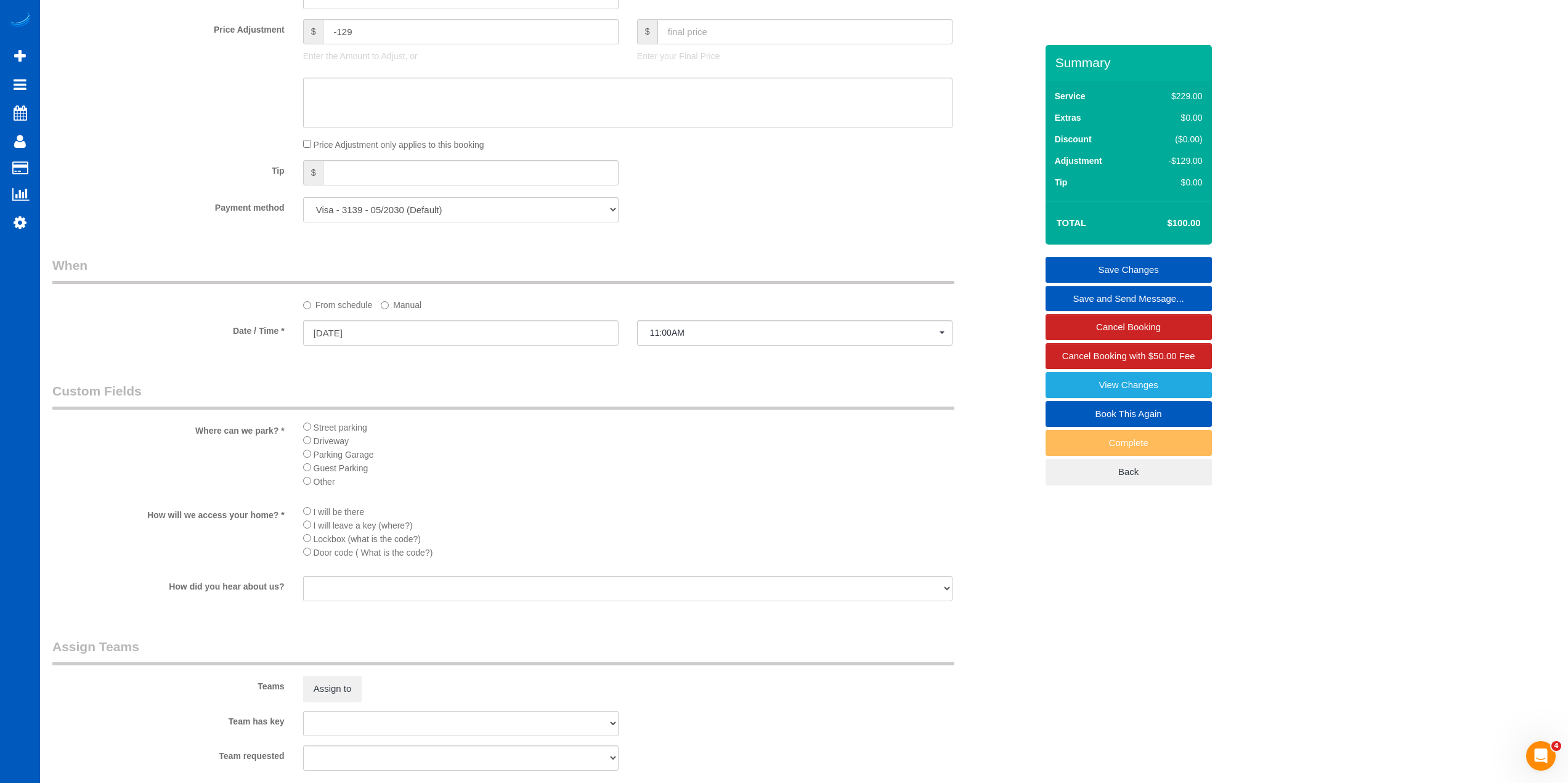
scroll to position [1047, 0]
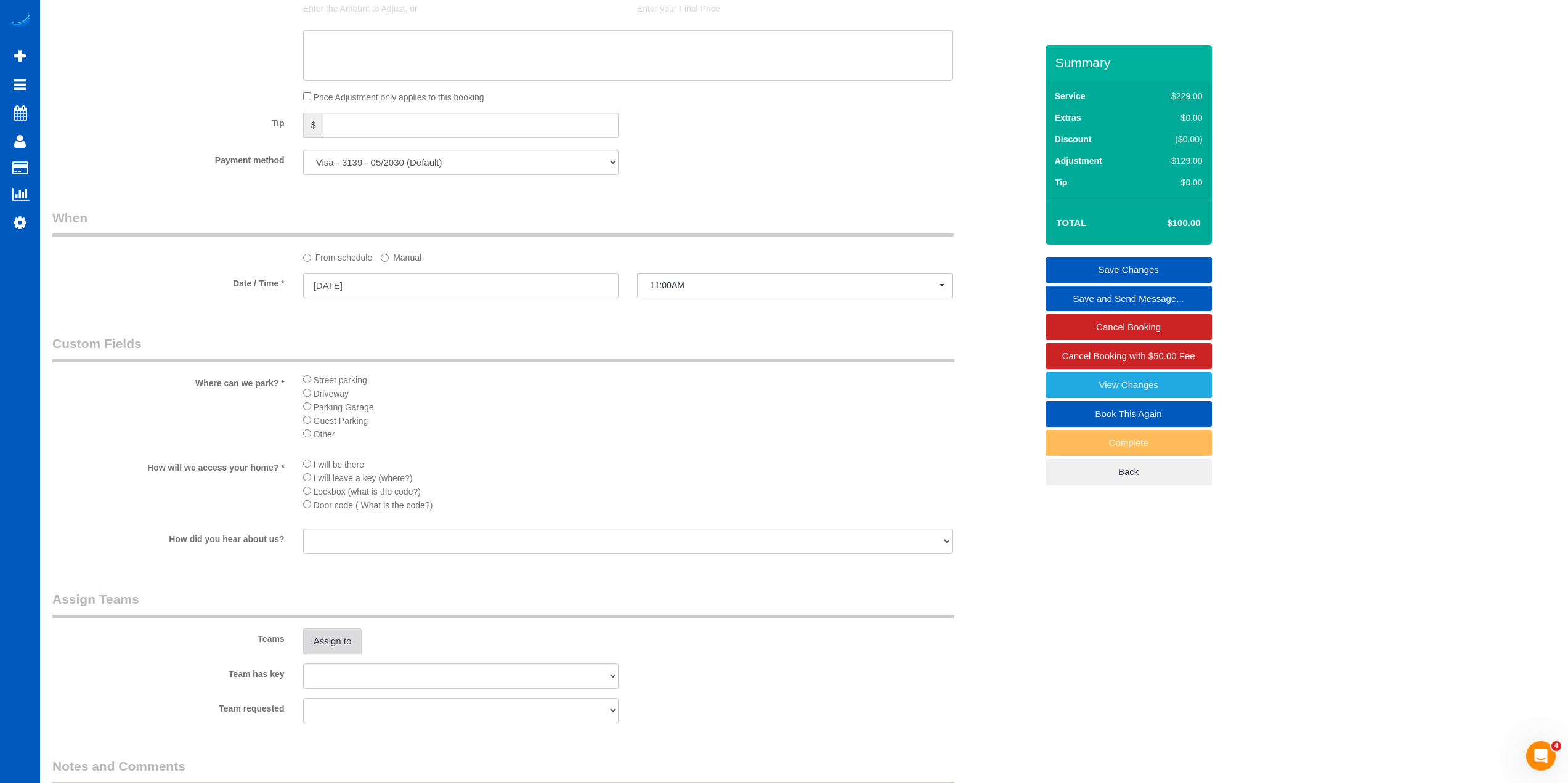
click at [318, 650] on button "Assign to" at bounding box center [332, 641] width 59 height 26
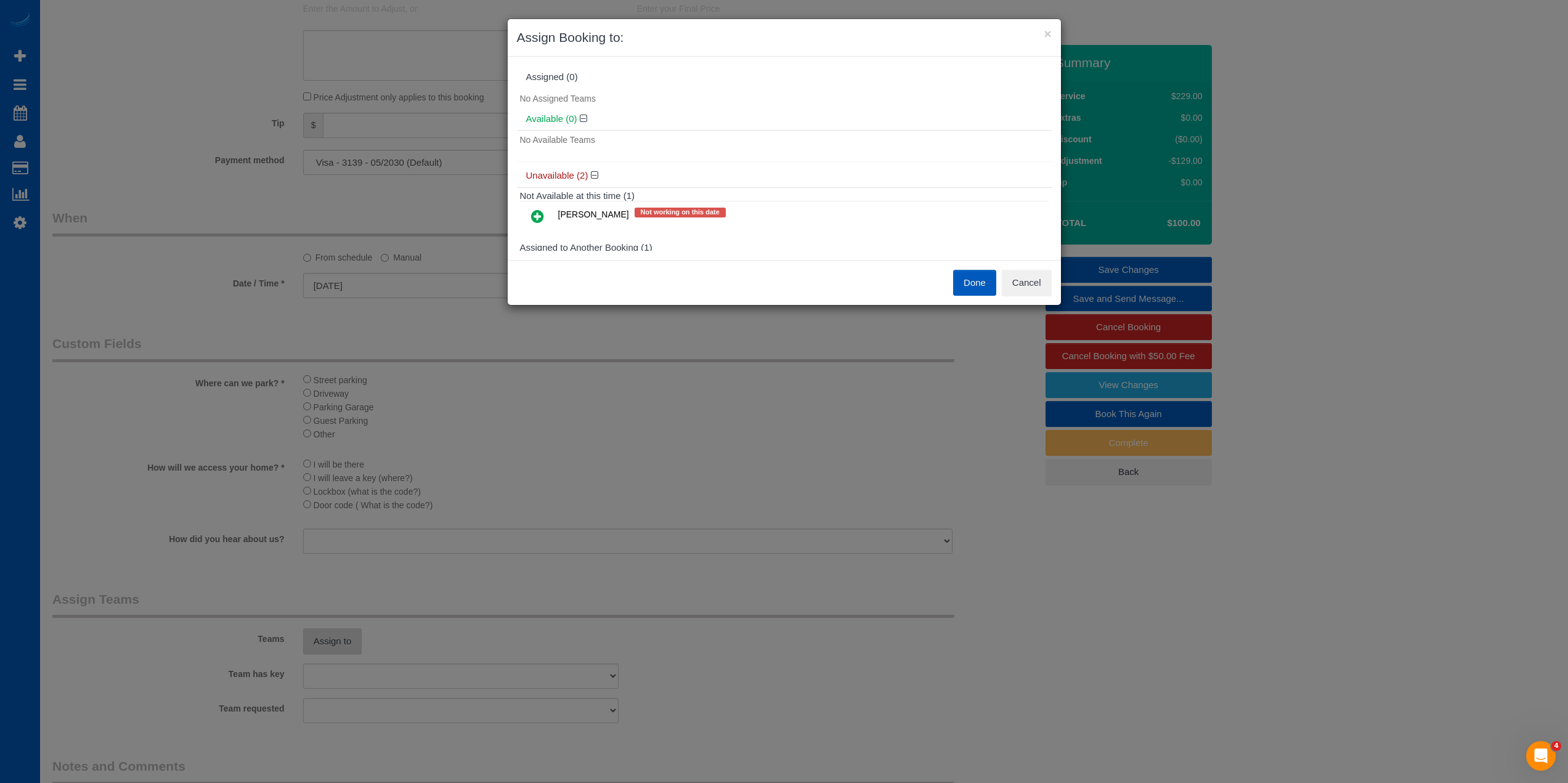
scroll to position [2136, 1577]
click at [541, 215] on icon at bounding box center [541, 216] width 13 height 15
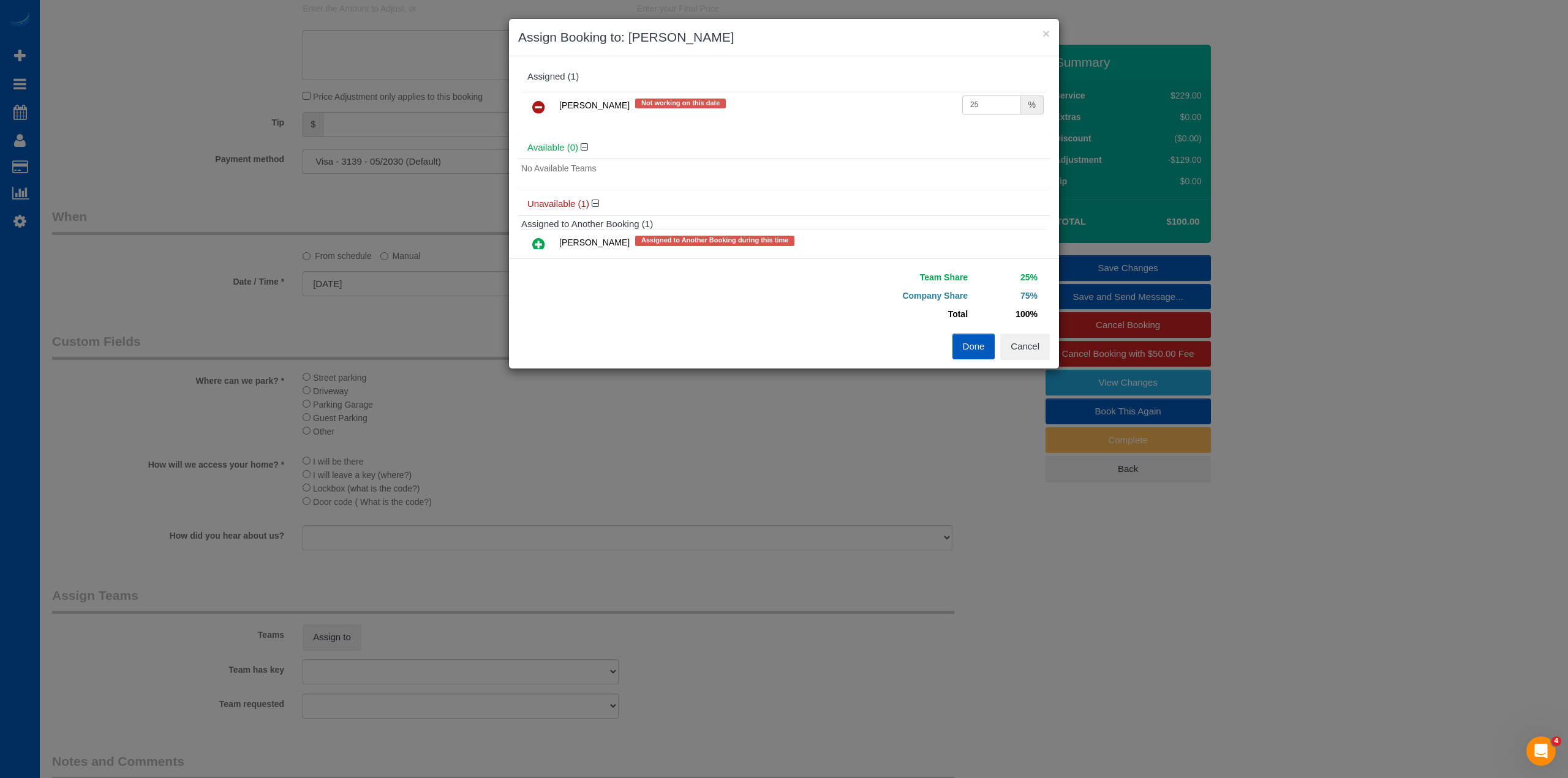
drag, startPoint x: 979, startPoint y: 99, endPoint x: 893, endPoint y: 111, distance: 86.8
click at [893, 111] on tr "[PERSON_NAME] Not working on this date 25 %" at bounding box center [784, 107] width 526 height 31
type input "90"
click at [962, 375] on div "× Assign Booking to: [PERSON_NAME] Assigned (1) [PERSON_NAME] Not working on th…" at bounding box center [784, 389] width 1568 height 778
click at [982, 331] on div "Team Share 90% Company Share 10% Total 100% Warning: The Company share is 0%. I…" at bounding box center [916, 301] width 266 height 66
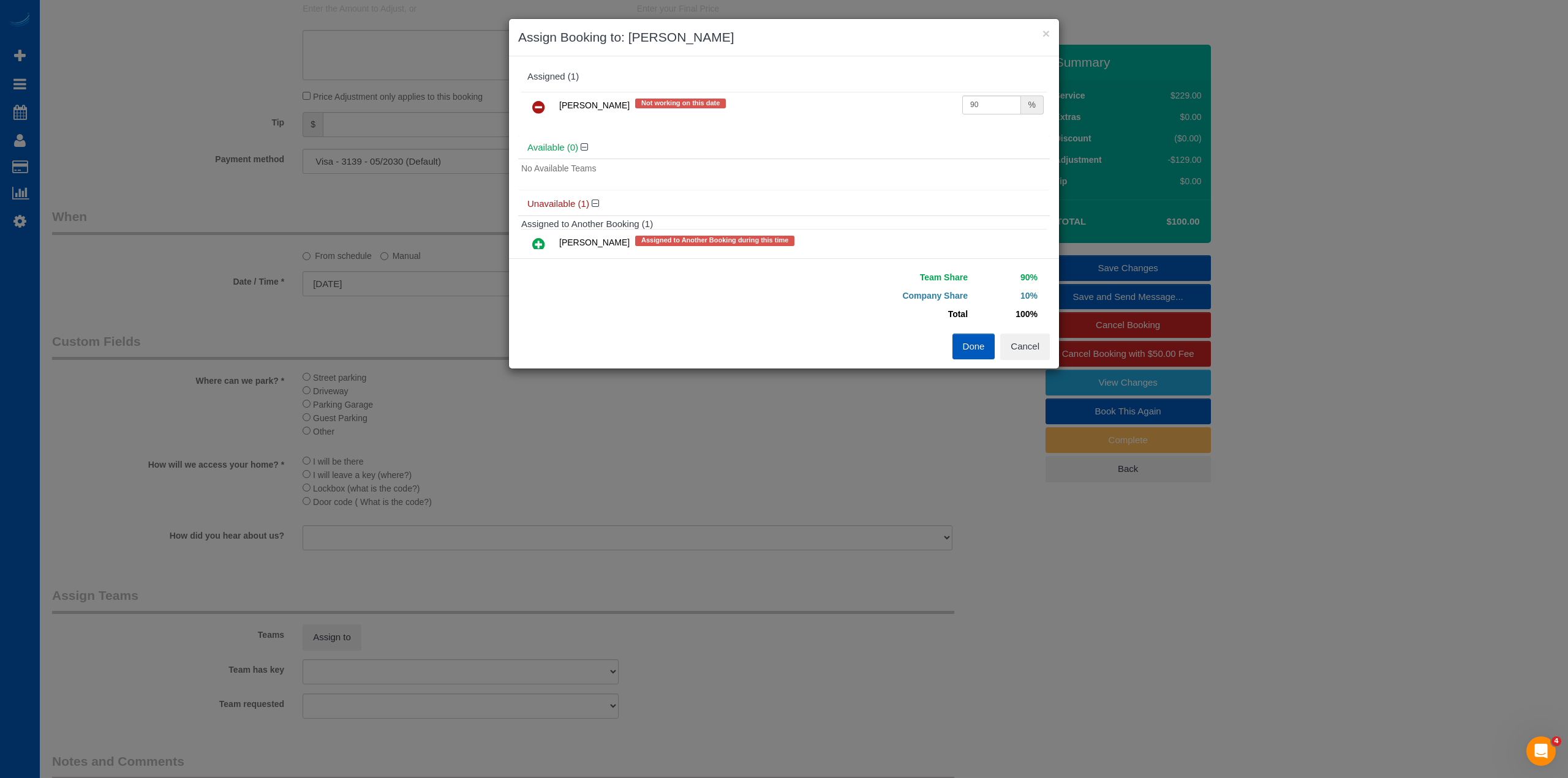
click at [980, 349] on button "Done" at bounding box center [973, 347] width 43 height 26
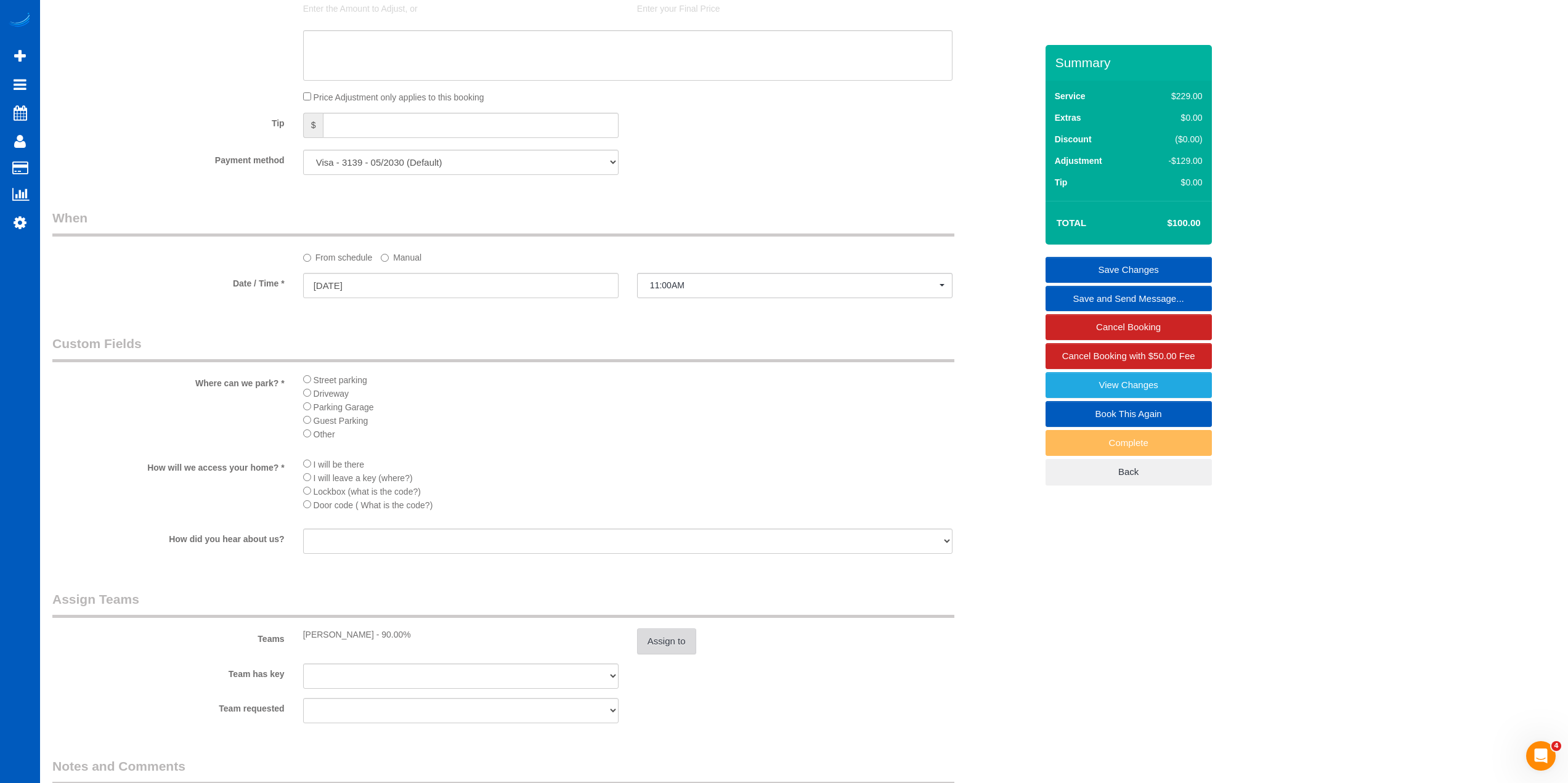
scroll to position [59489, 60042]
click at [1127, 260] on link "Save Changes" at bounding box center [1128, 270] width 167 height 26
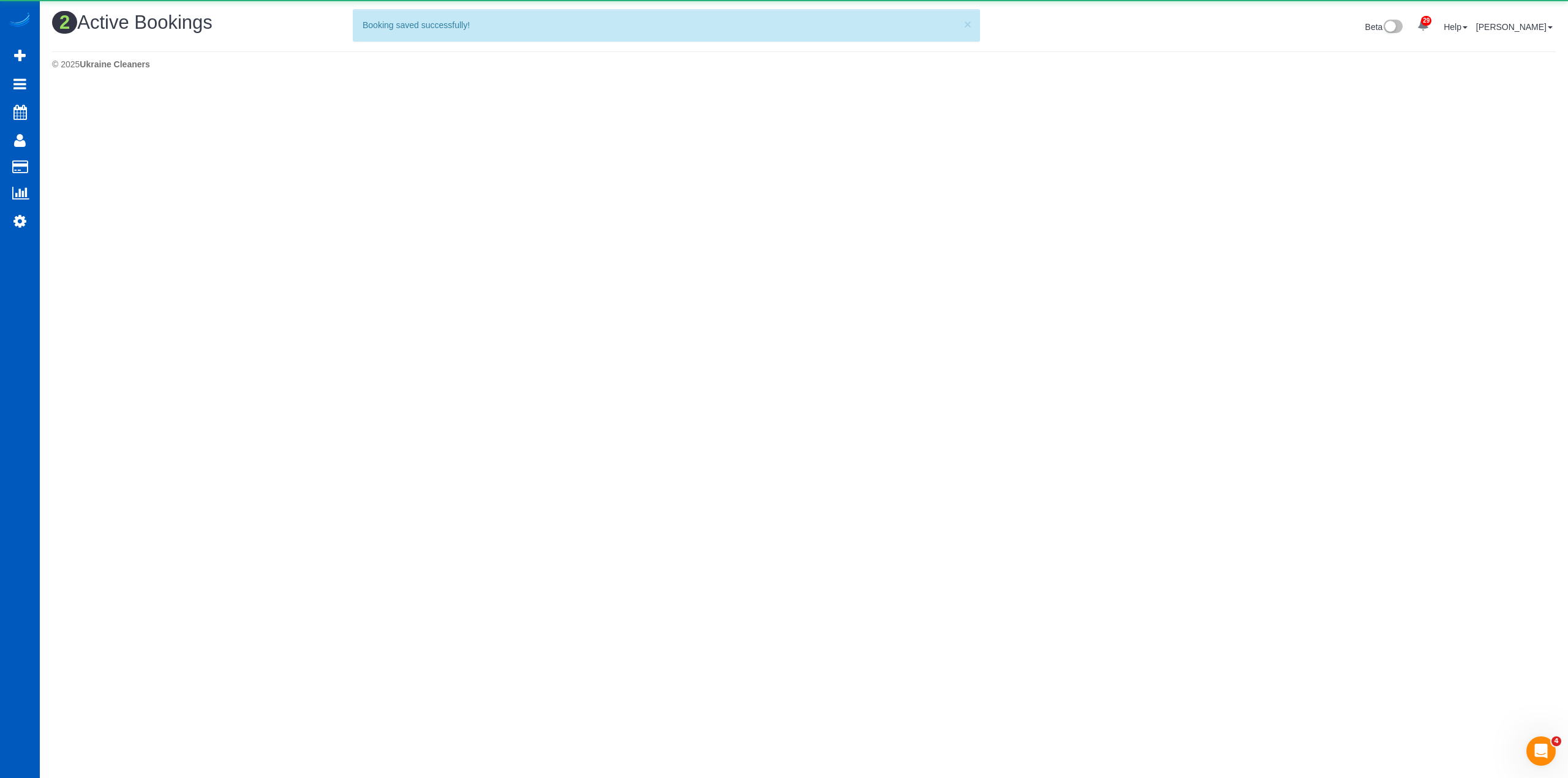
scroll to position [327, 1568]
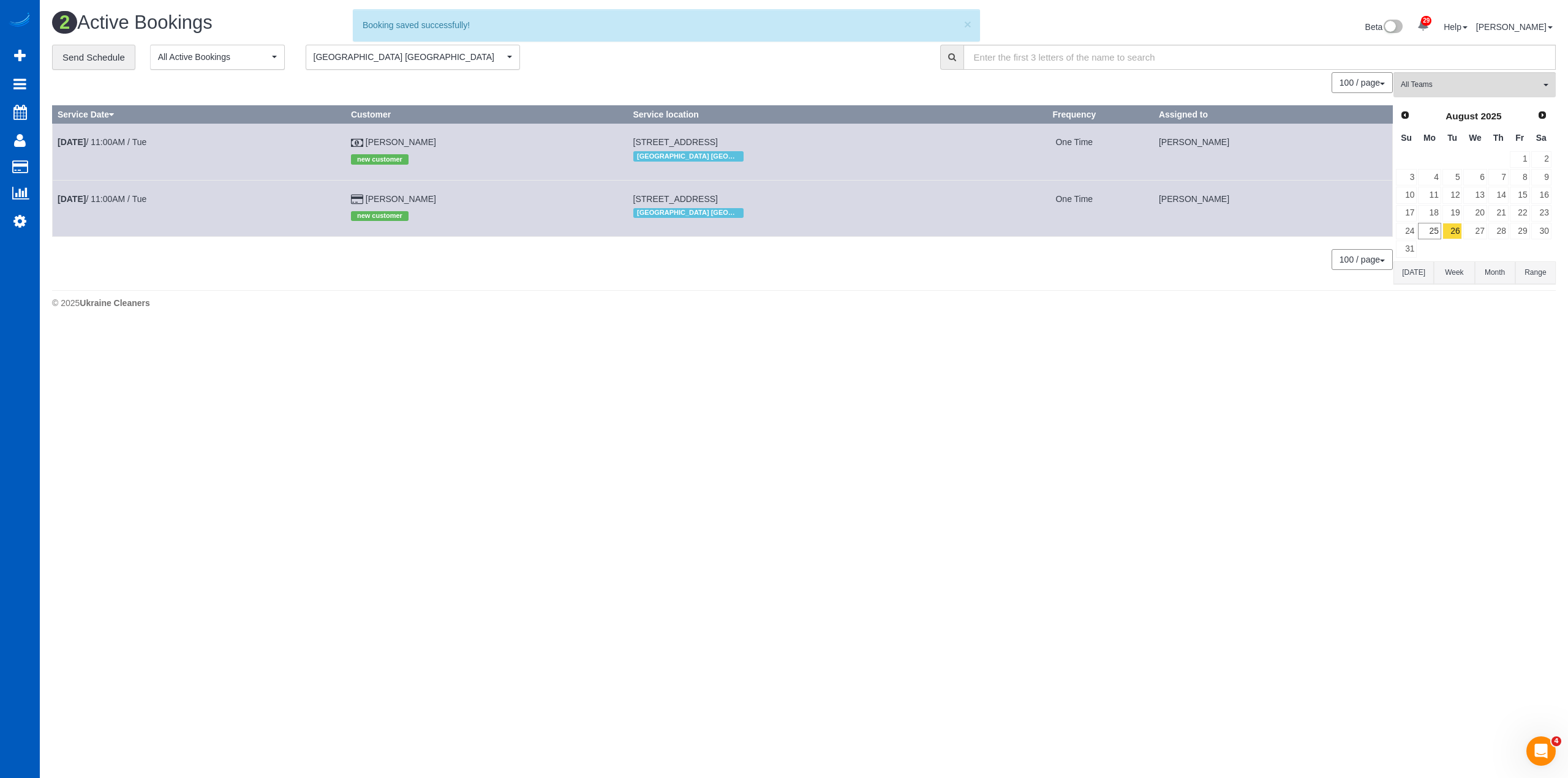
click at [714, 50] on div "**********" at bounding box center [486, 57] width 870 height 26
click at [823, 369] on body "29 Beta Your Notifications You have 0 alerts × You have 3 to charge for [DATE] …" at bounding box center [784, 389] width 1568 height 778
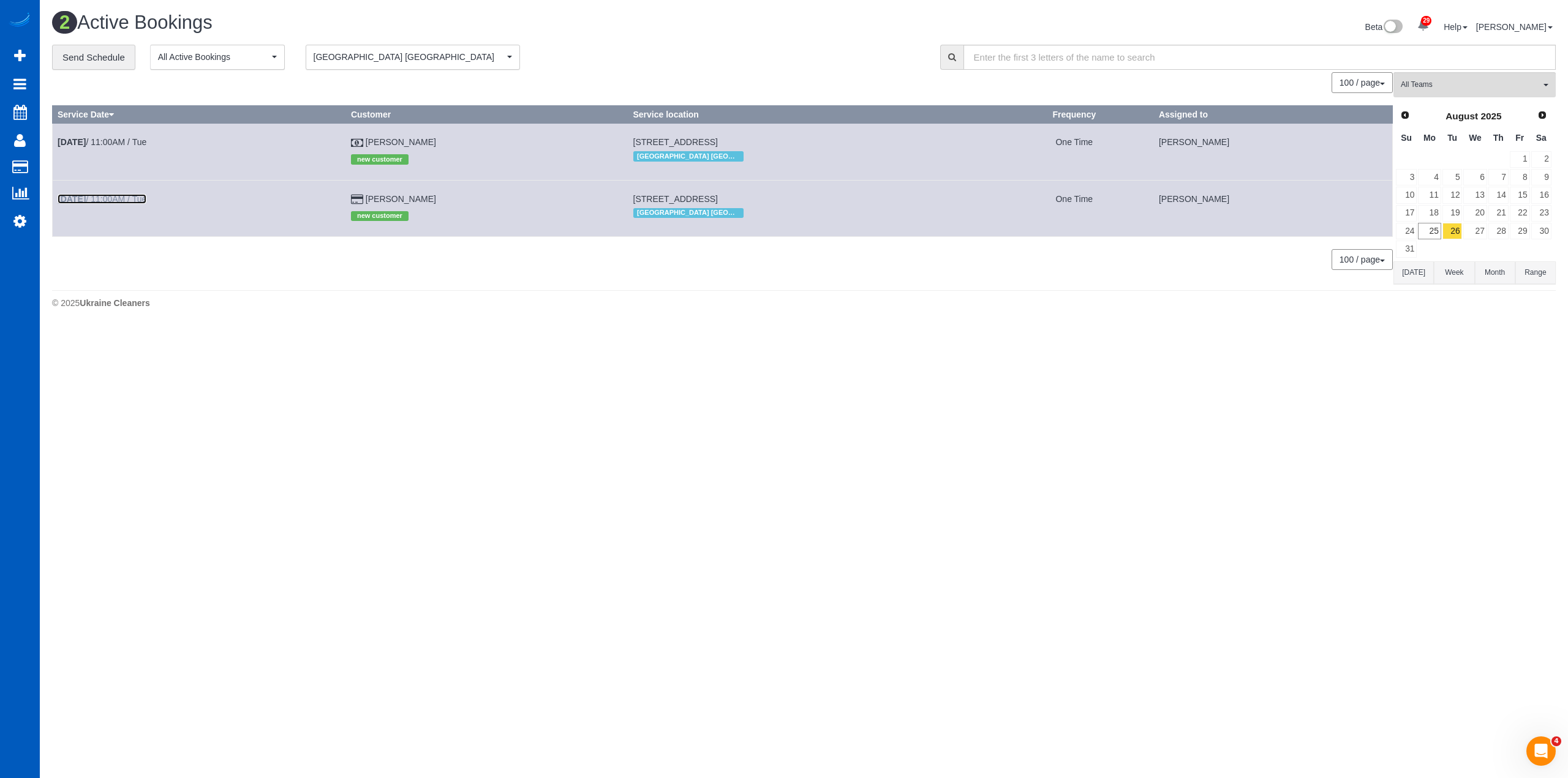
click at [130, 197] on link "[DATE] 11:00AM / Tue" at bounding box center [101, 198] width 89 height 9
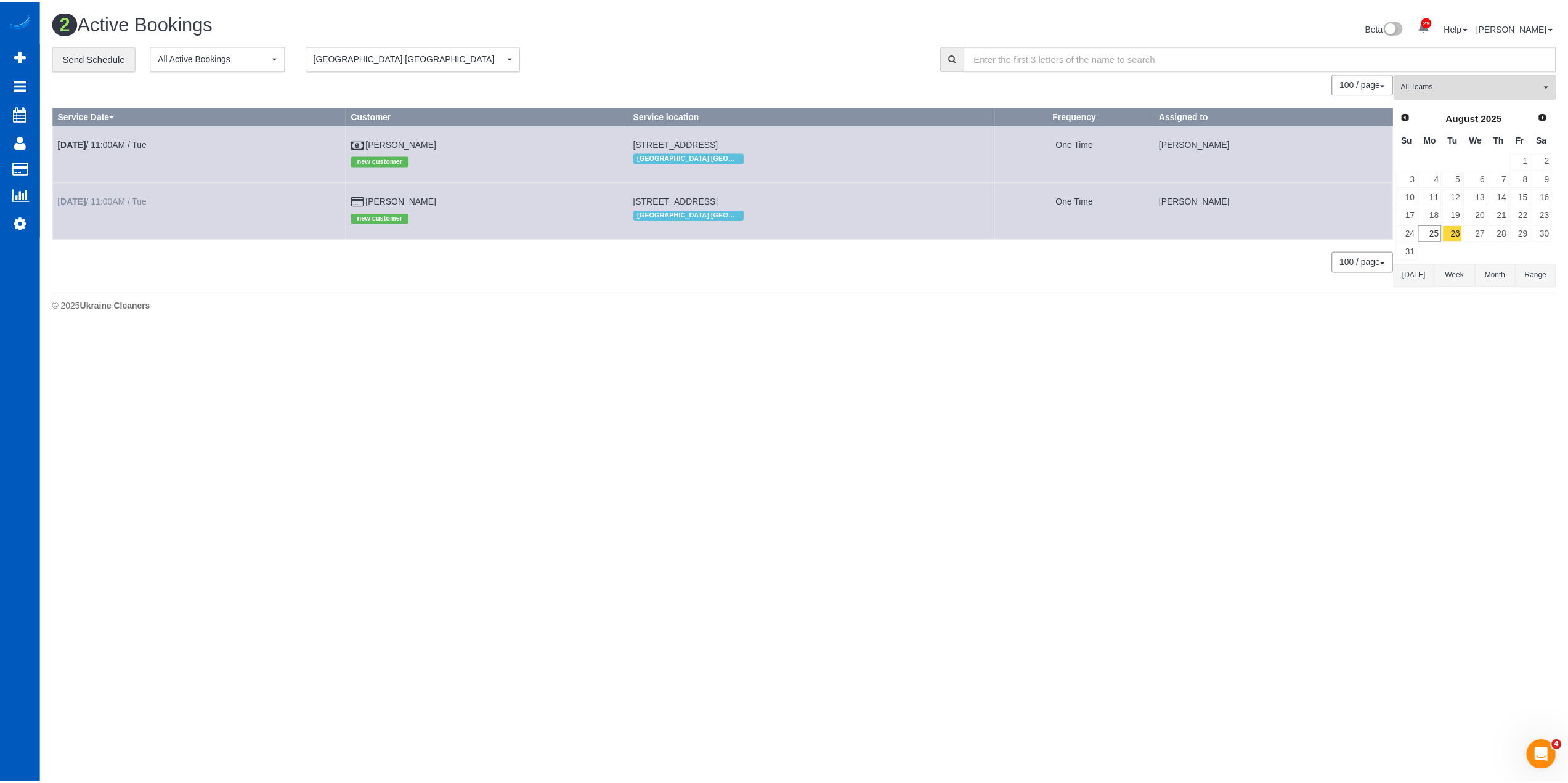
scroll to position [88, 1577]
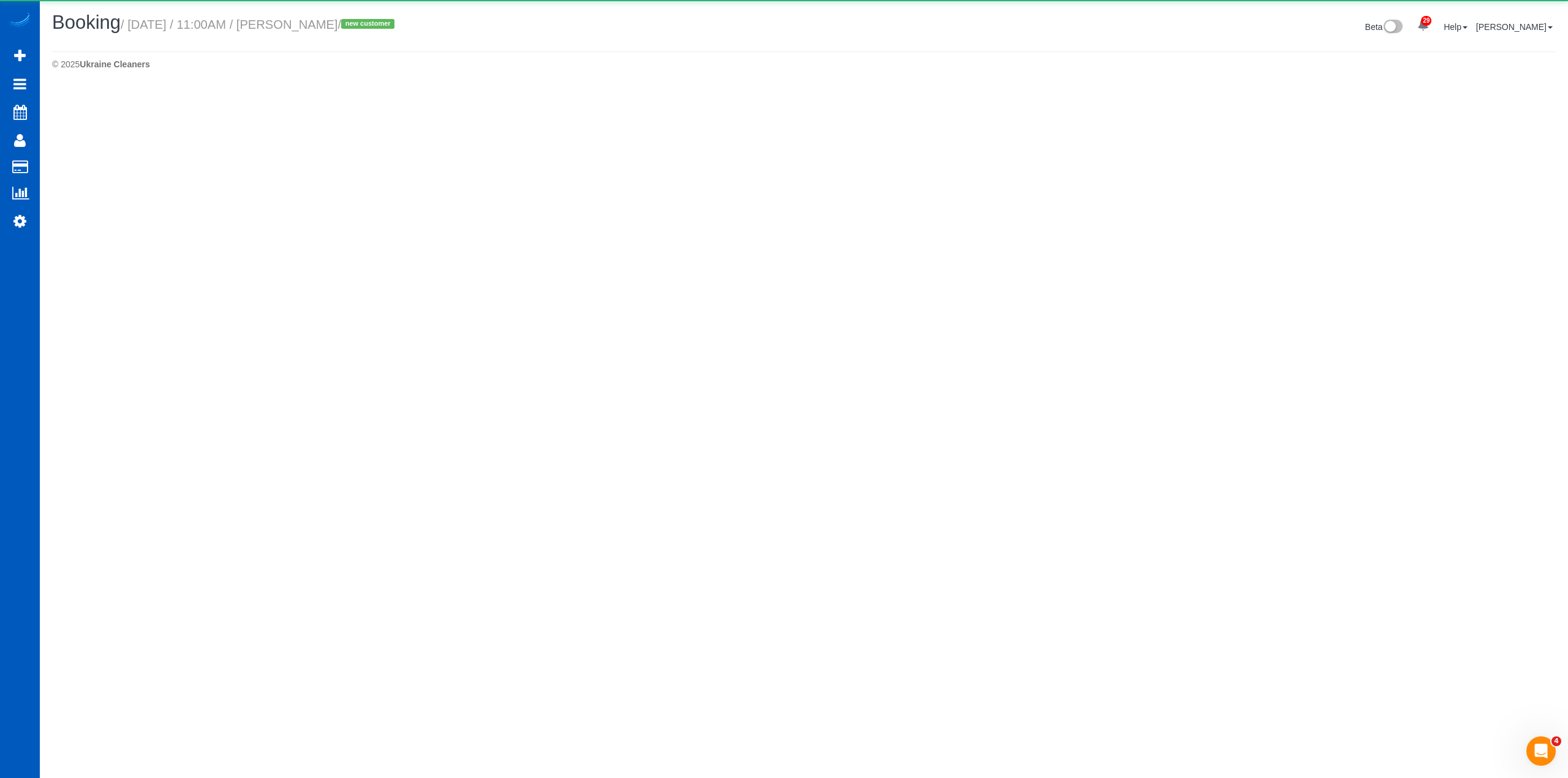
select select "GA"
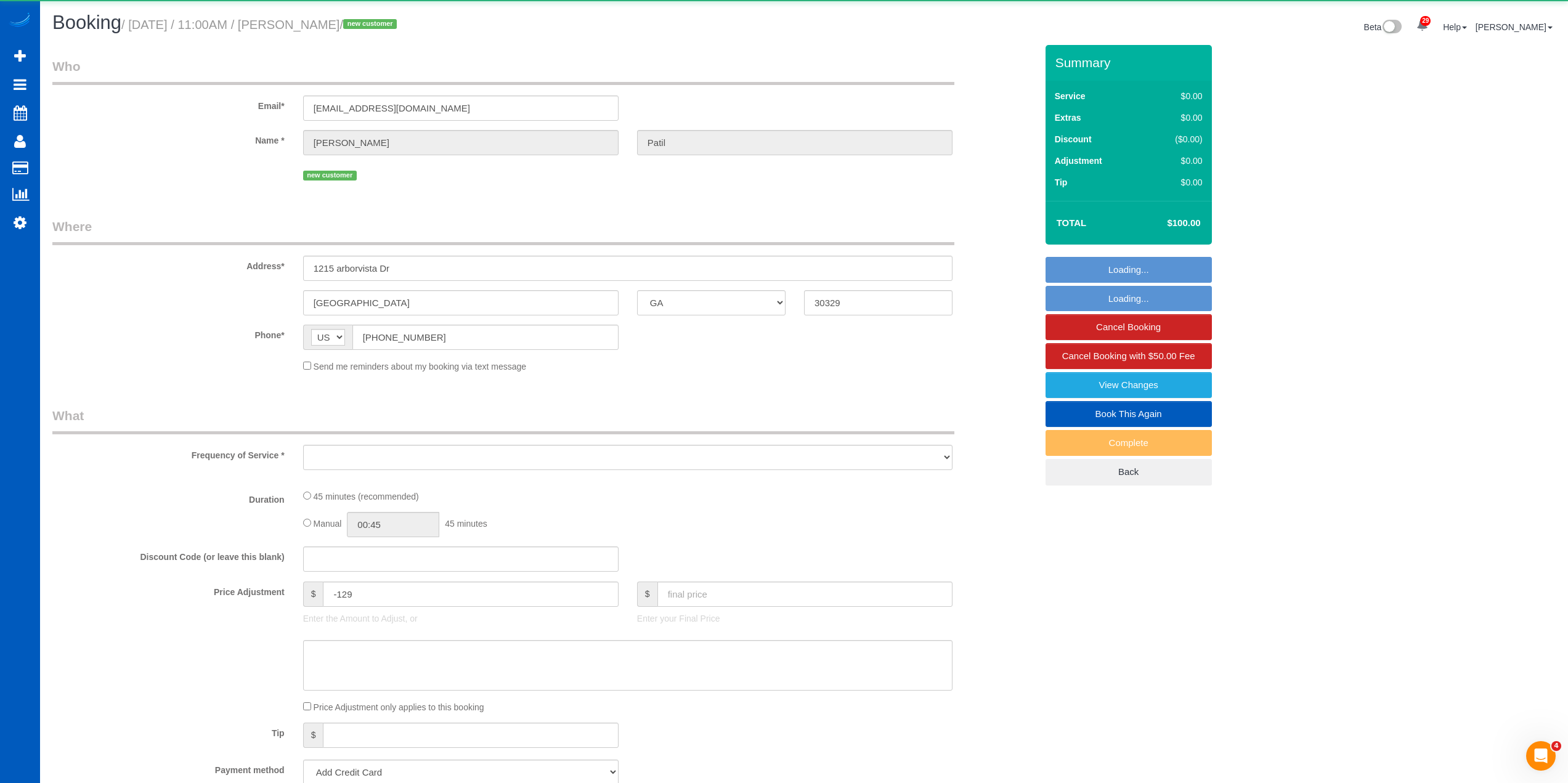
scroll to position [1708, 1568]
select select "object:4117"
select select "string:fspay-e25b1eca-ad7a-4a61-ab60-1e9ab2d41fce"
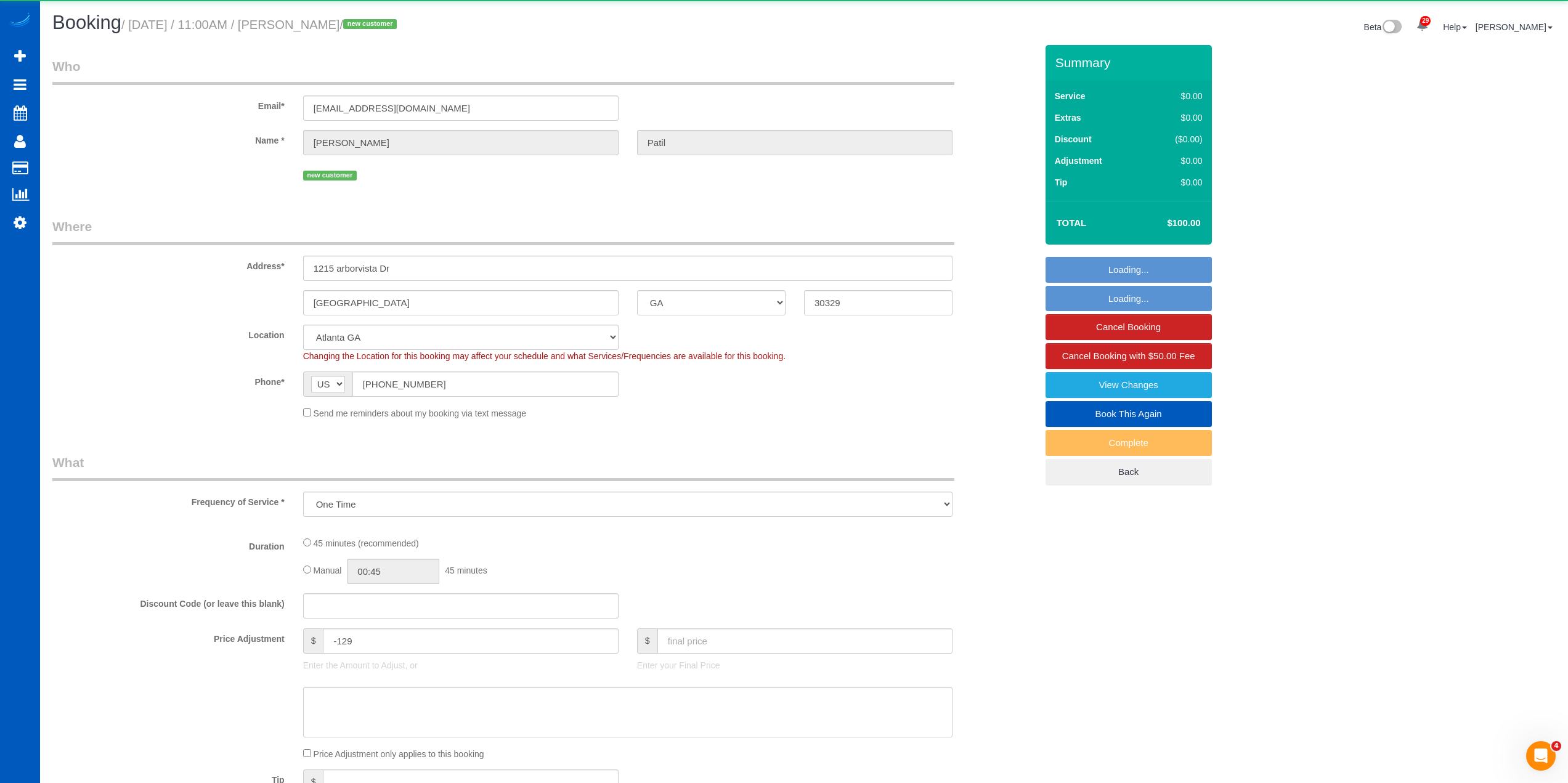
scroll to position [2136, 1568]
select select "object:4366"
select select "199"
select select "spot9"
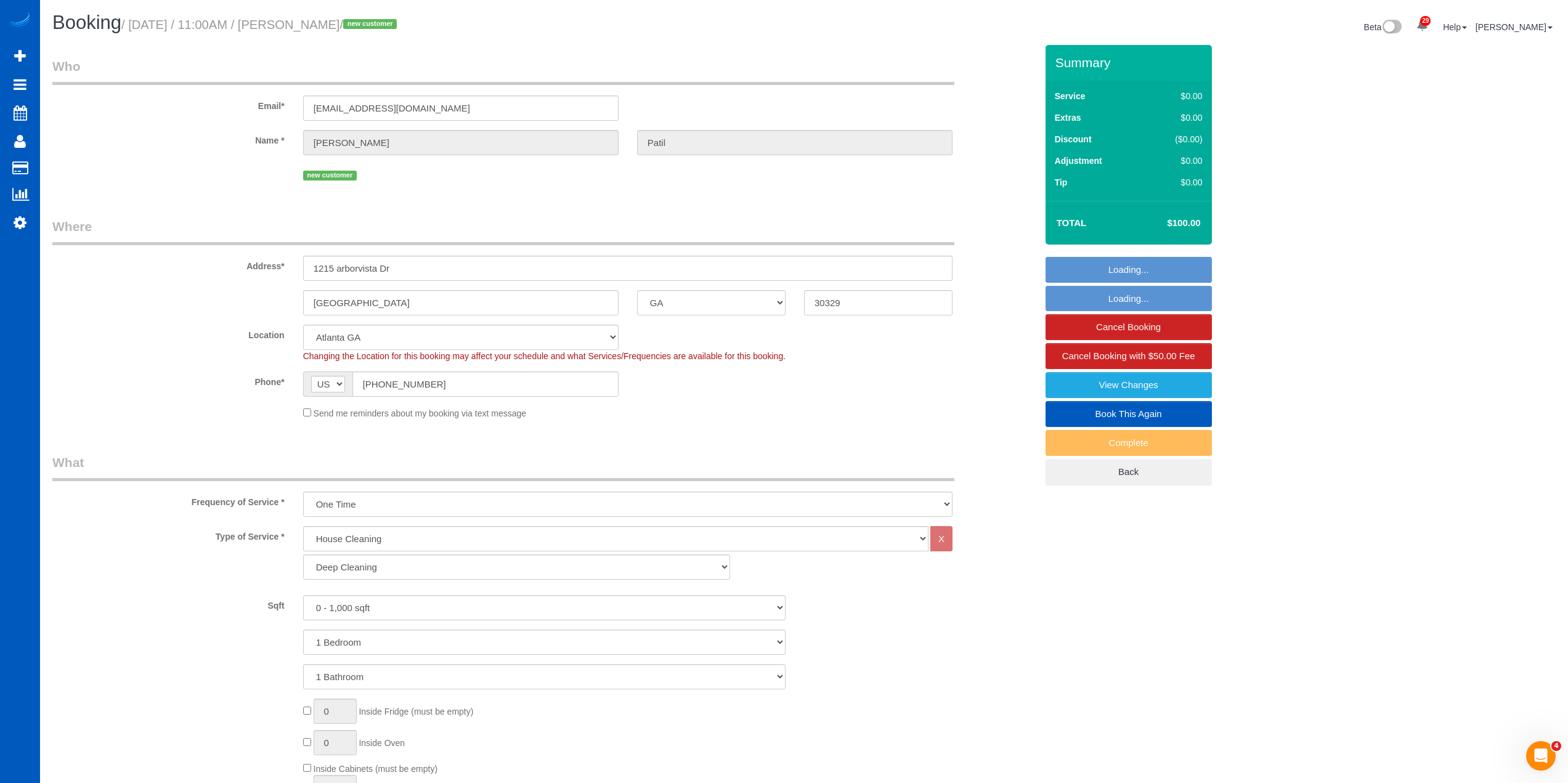
click at [137, 142] on label "Name *" at bounding box center [169, 138] width 251 height 17
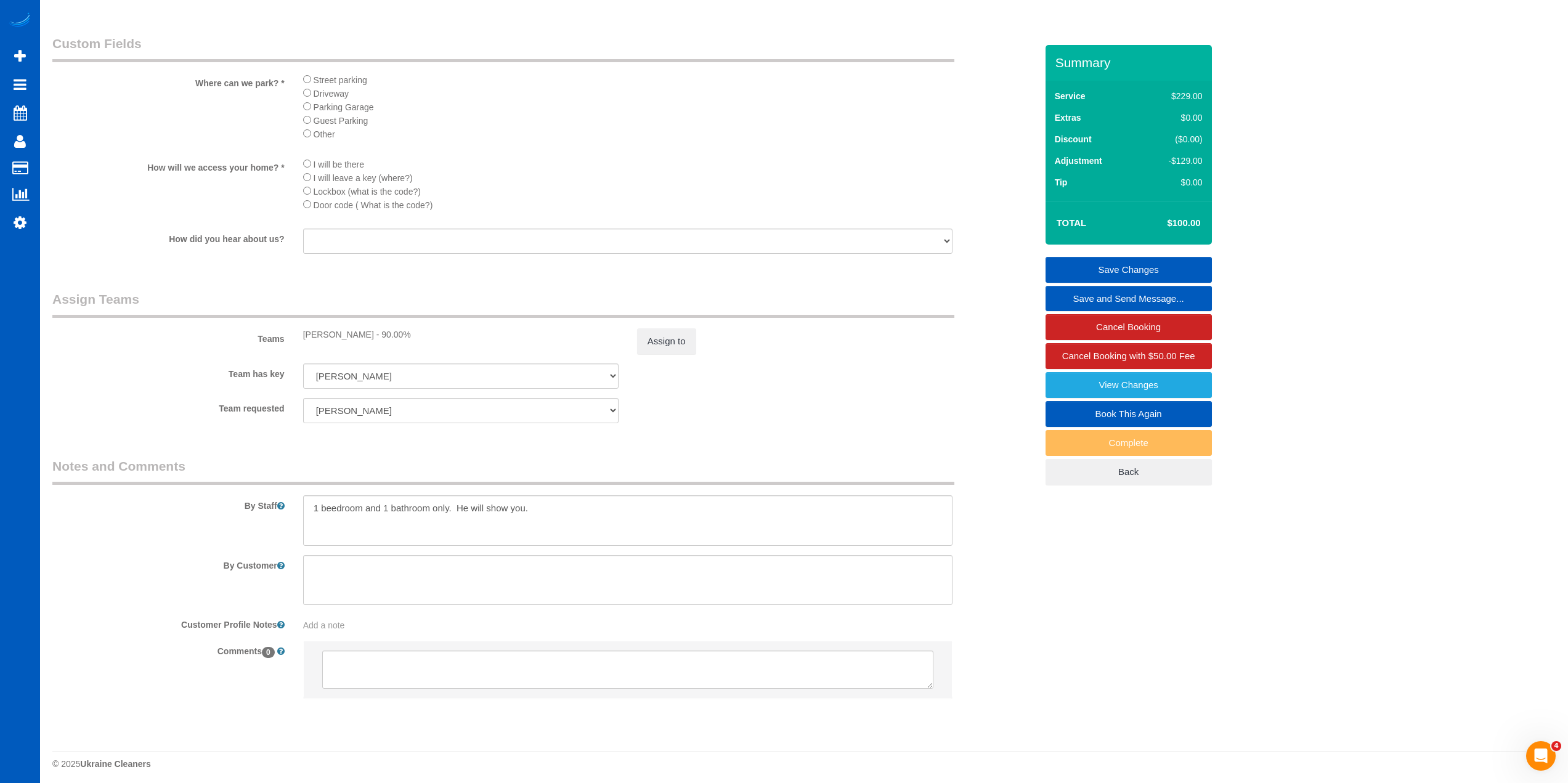
scroll to position [1353, 0]
click at [575, 499] on textarea at bounding box center [627, 515] width 649 height 51
click at [332, 508] on textarea at bounding box center [627, 515] width 649 height 51
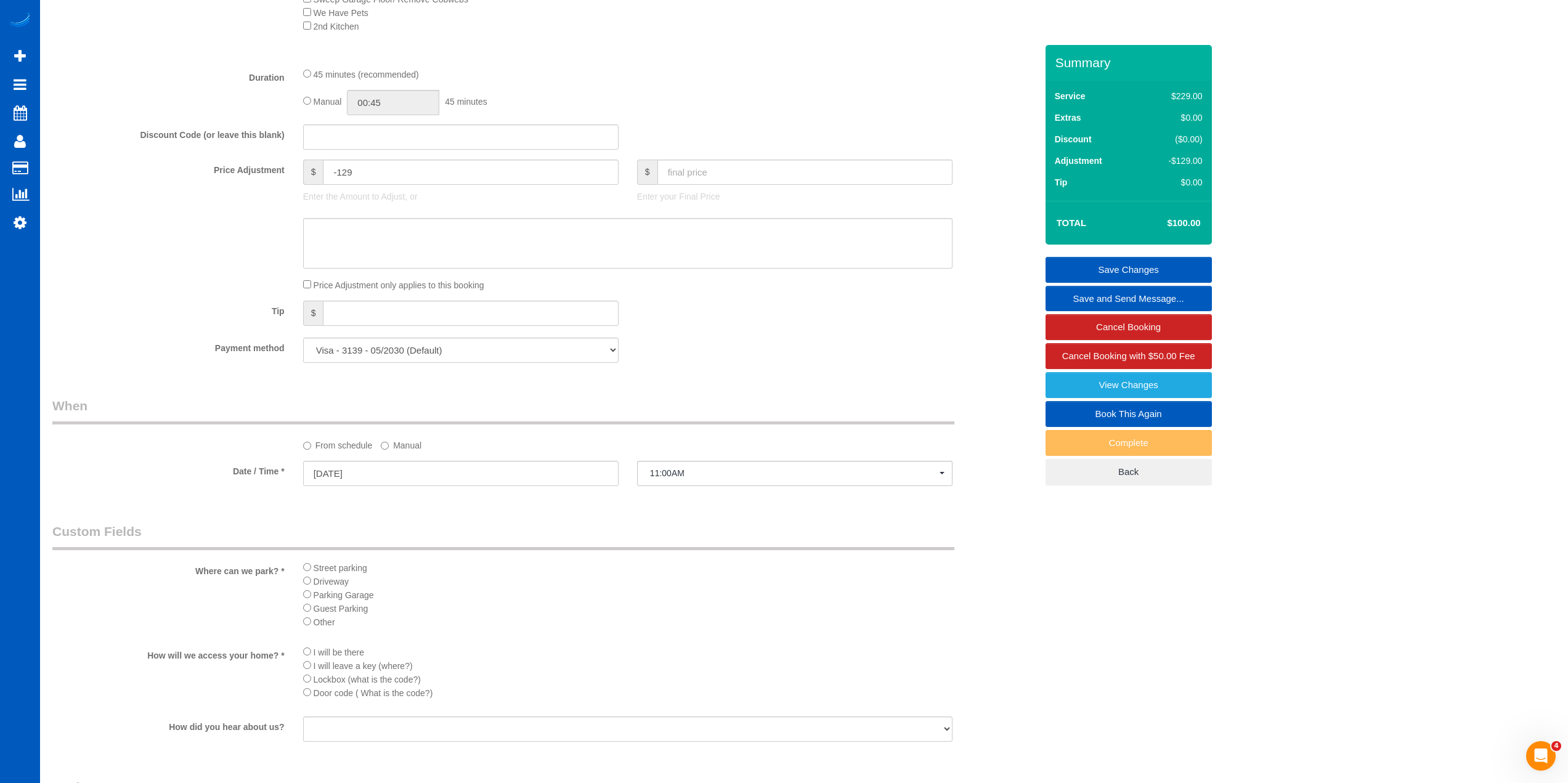
scroll to position [429, 0]
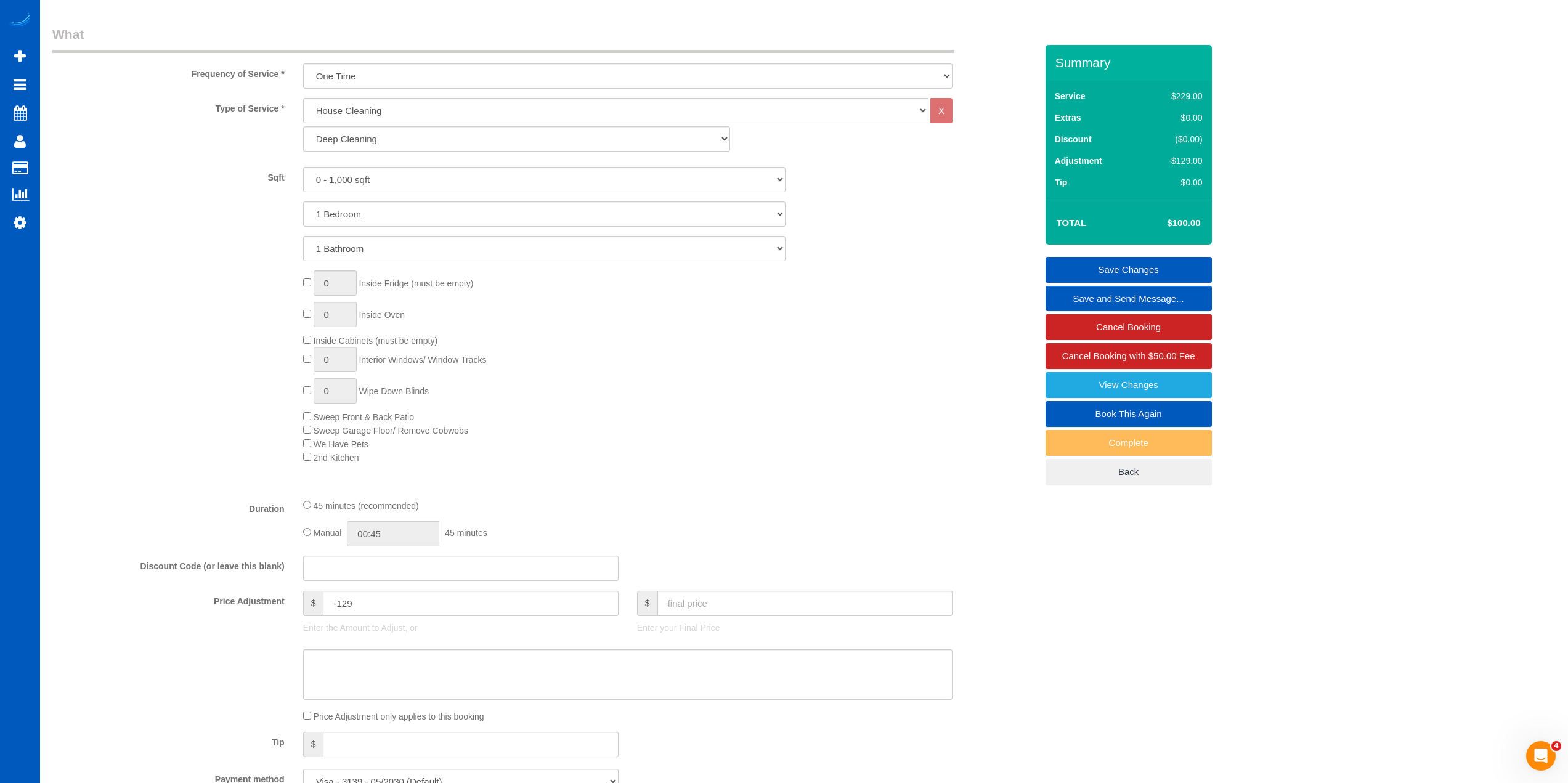
type textarea "1 bedroom and 1 bathroom only. He will show you."
click at [735, 390] on div "0 Inside Fridge (must be empty) 0 Inside Oven Inside Cabinets (must be empty) 0…" at bounding box center [669, 367] width 752 height 193
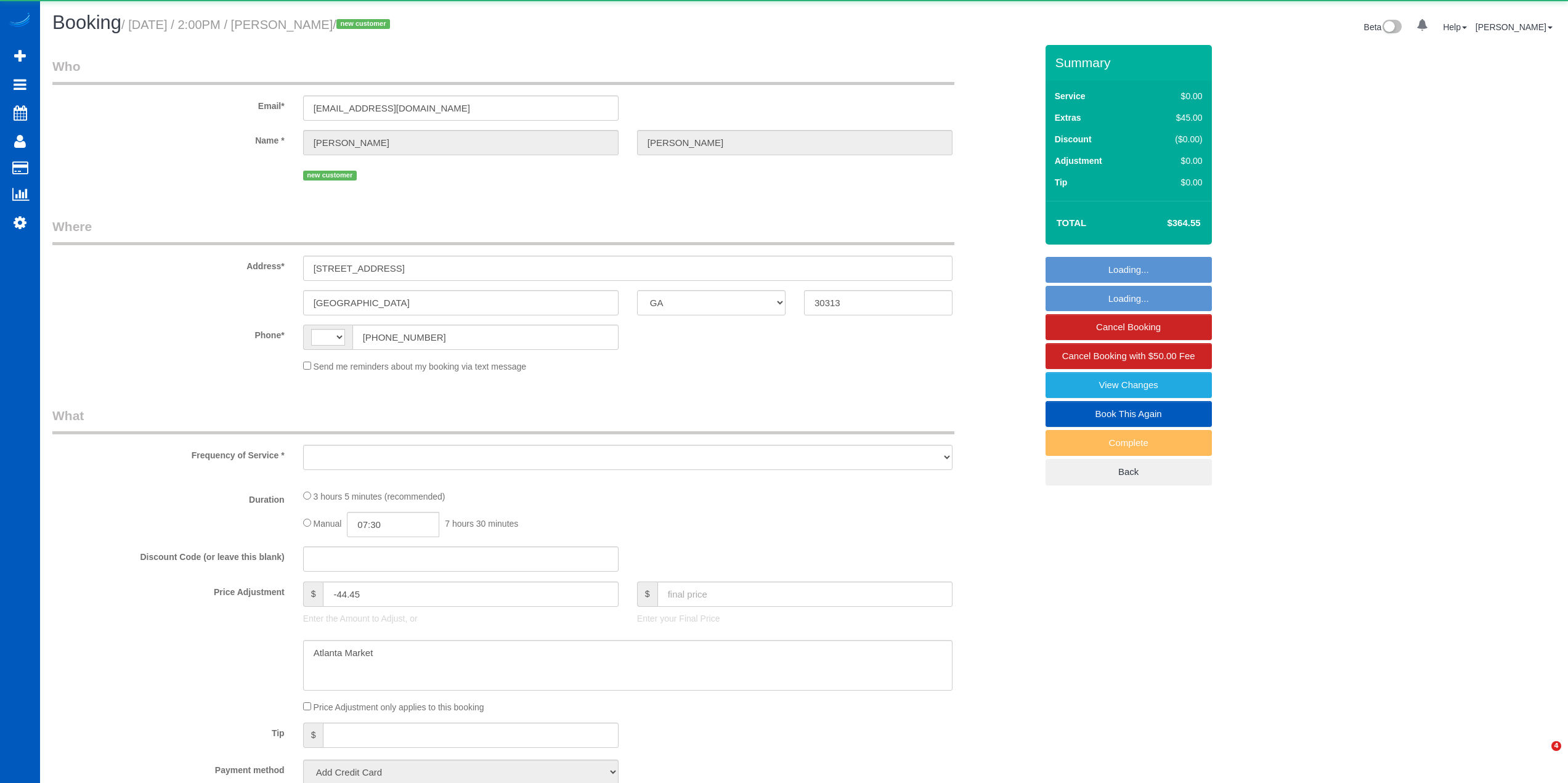
select select "GA"
select select "string:[GEOGRAPHIC_DATA]"
select select "object:1073"
select select "string:fspay-f57ba694-5195-42a6-81cd-194dfa8a3e50"
select select "199"
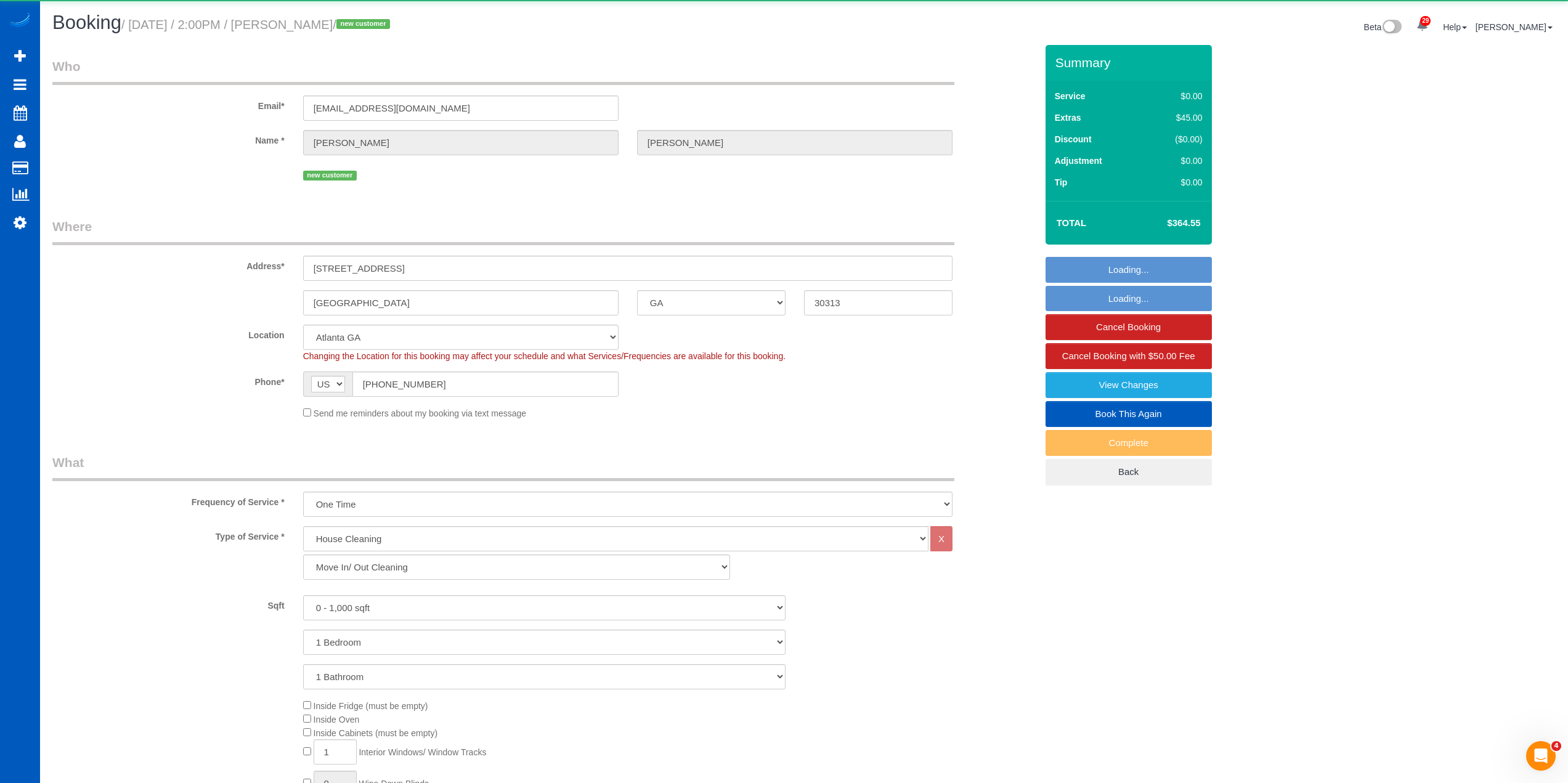
select select "object:1176"
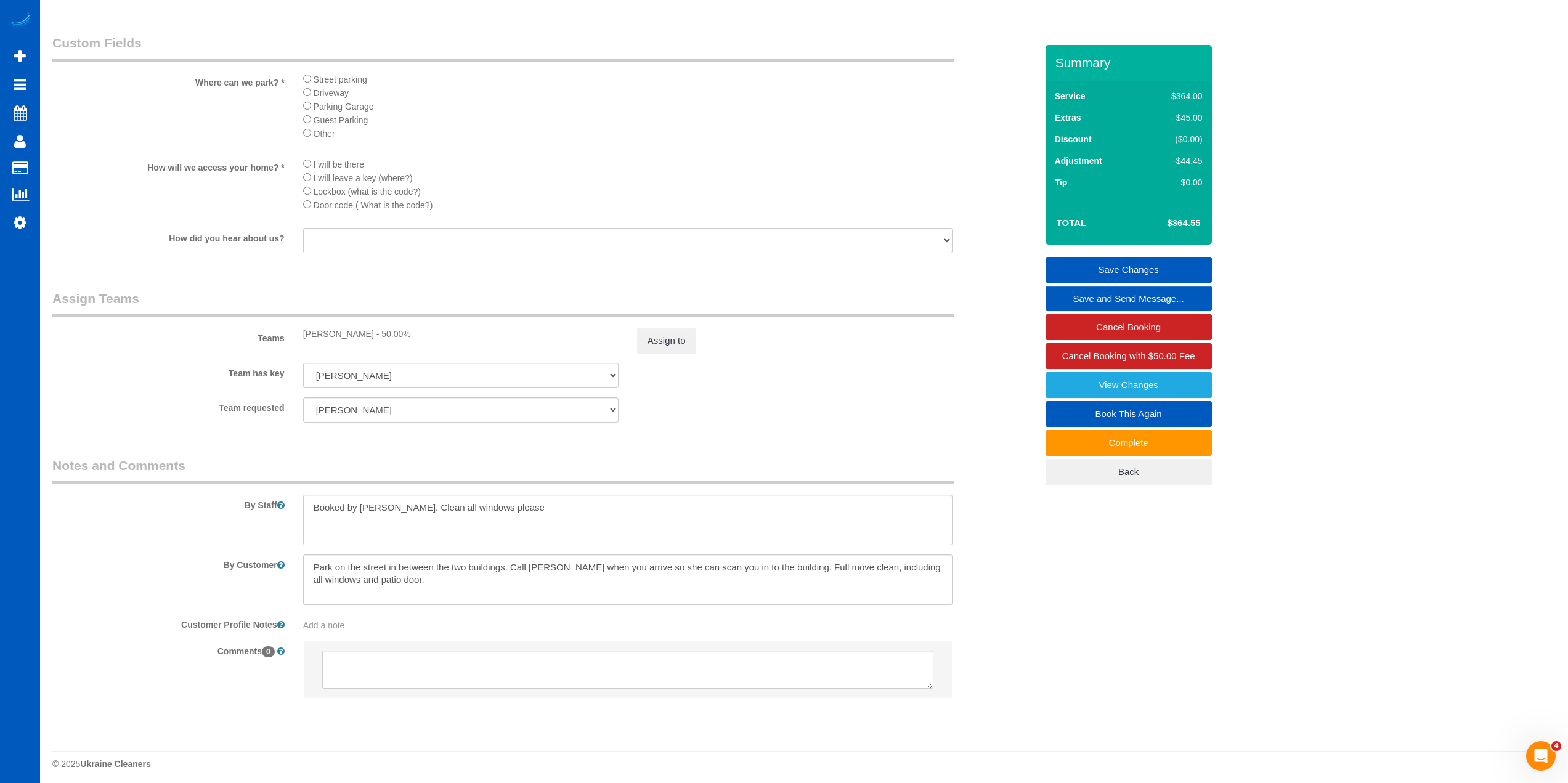
scroll to position [1384, 0]
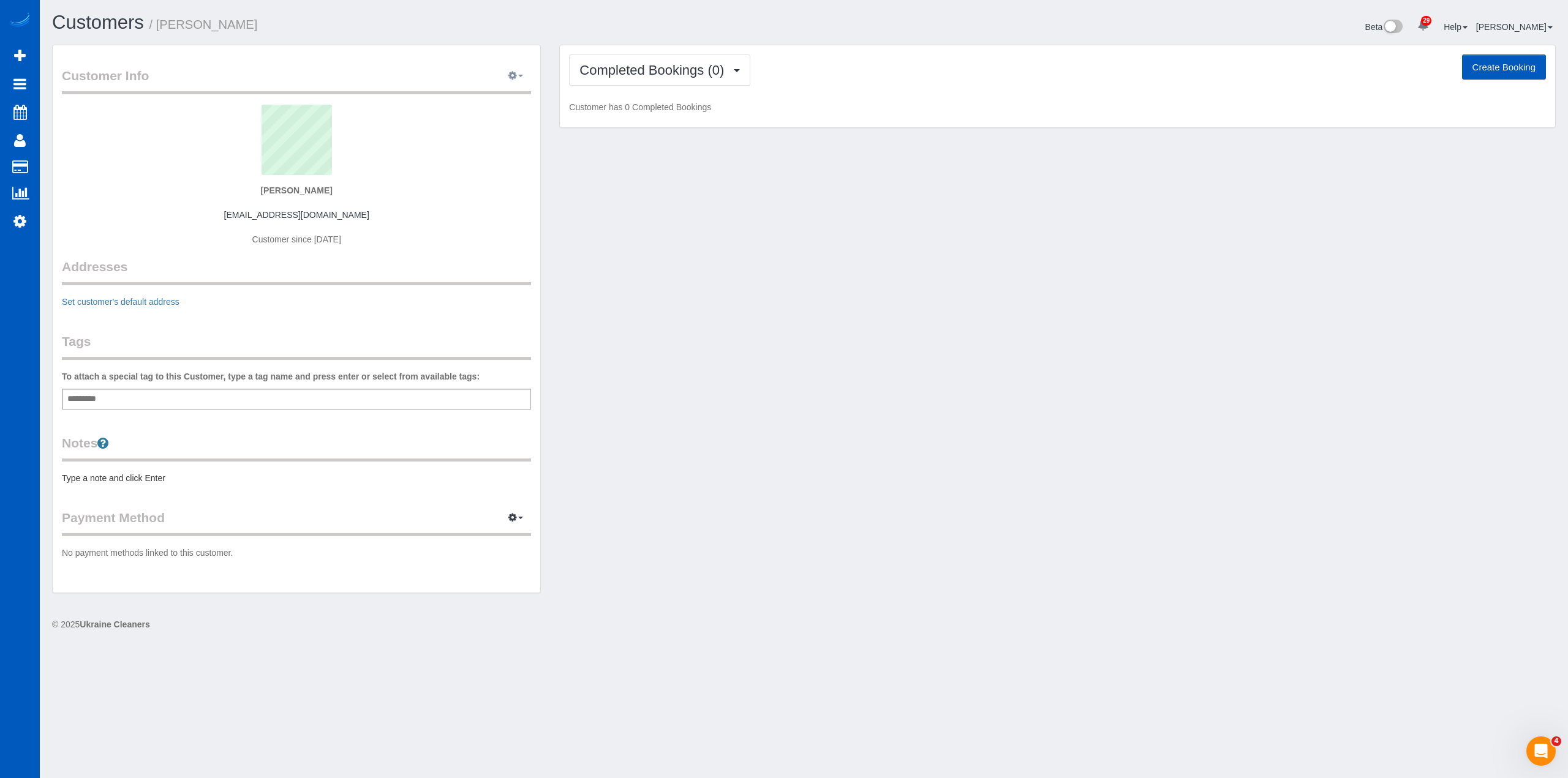
click at [518, 74] on button "button" at bounding box center [515, 76] width 31 height 19
click at [477, 230] on link "Delete Account" at bounding box center [477, 238] width 106 height 16
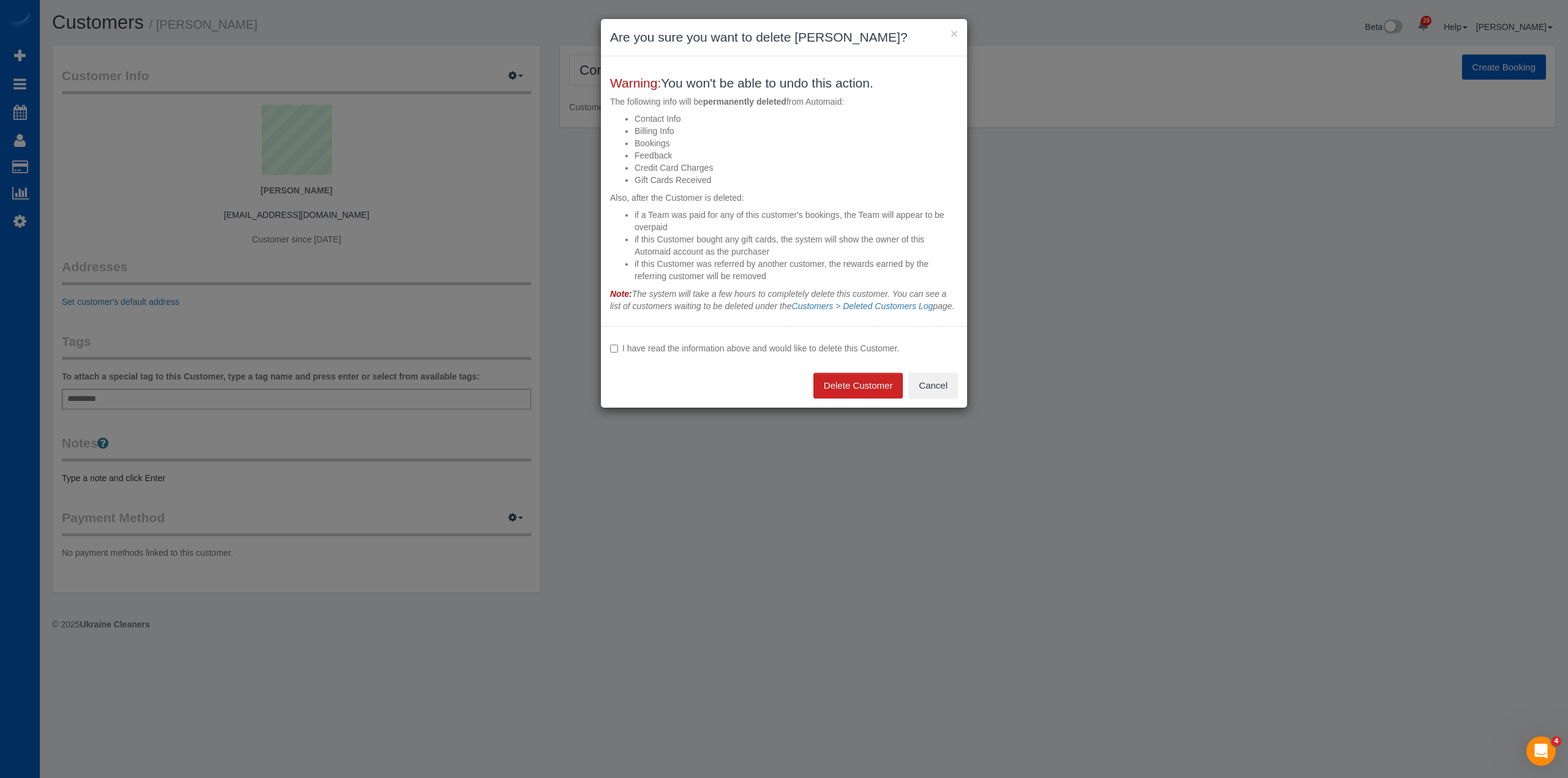
click at [813, 354] on label "I have read the information above and would like to delete this Customer." at bounding box center [784, 348] width 347 height 13
click at [847, 389] on button "Delete Customer" at bounding box center [858, 385] width 90 height 26
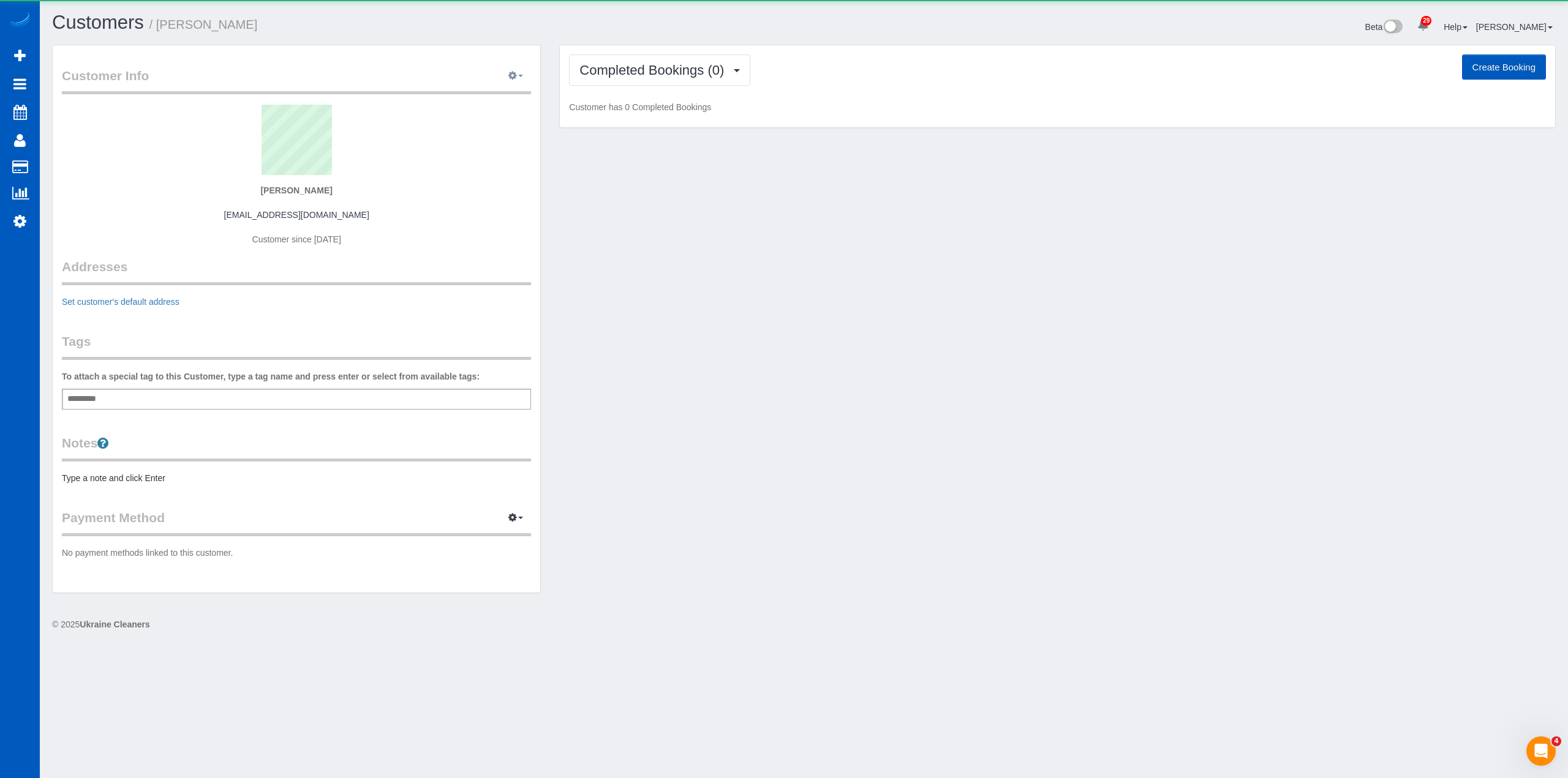
click at [516, 78] on icon "button" at bounding box center [512, 75] width 9 height 7
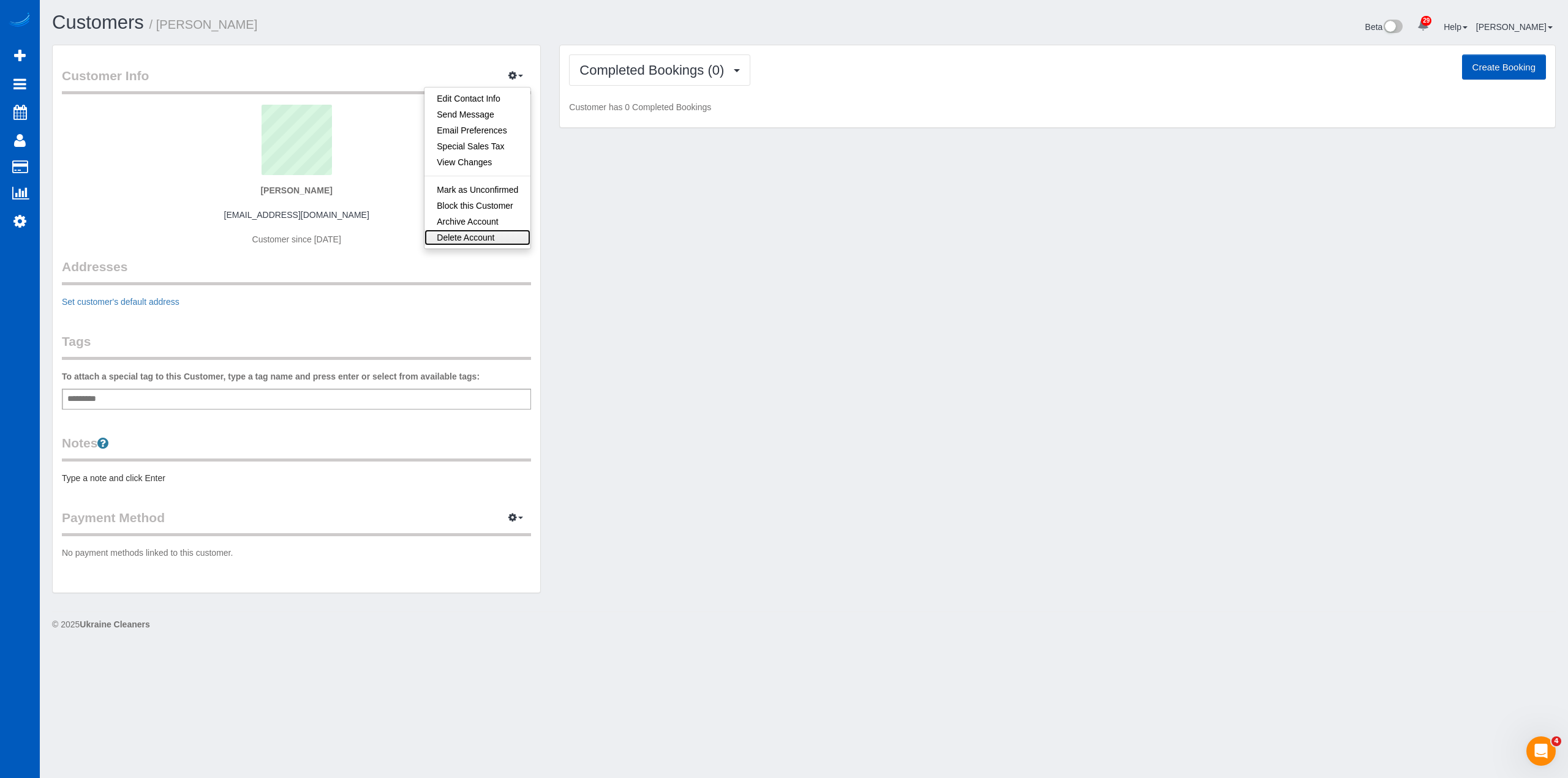
click at [476, 234] on link "Delete Account" at bounding box center [477, 238] width 106 height 16
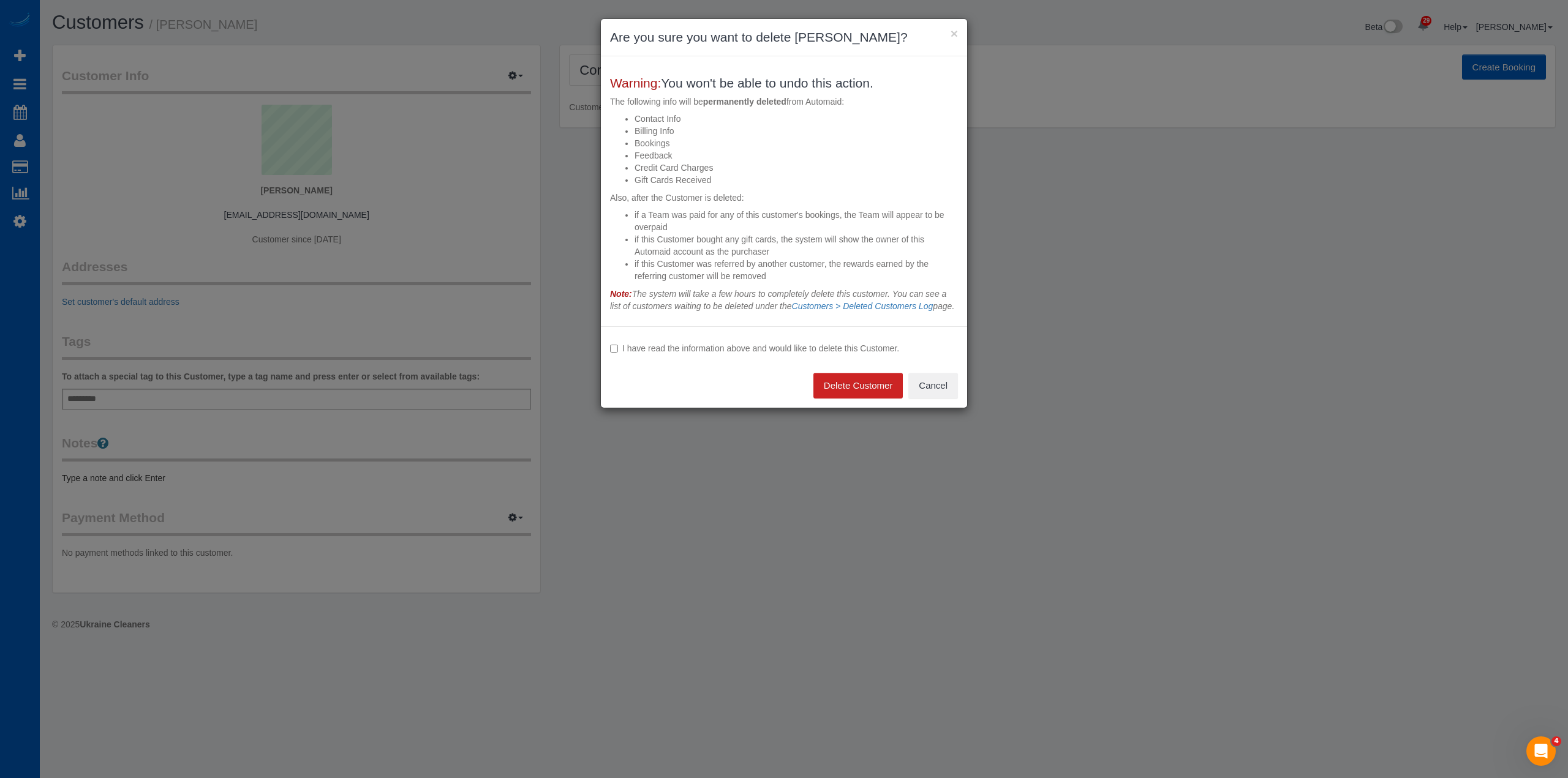
click at [817, 354] on label "I have read the information above and would like to delete this Customer." at bounding box center [784, 348] width 347 height 13
click at [845, 398] on button "Delete Customer" at bounding box center [858, 385] width 90 height 26
